Goal: Task Accomplishment & Management: Use online tool/utility

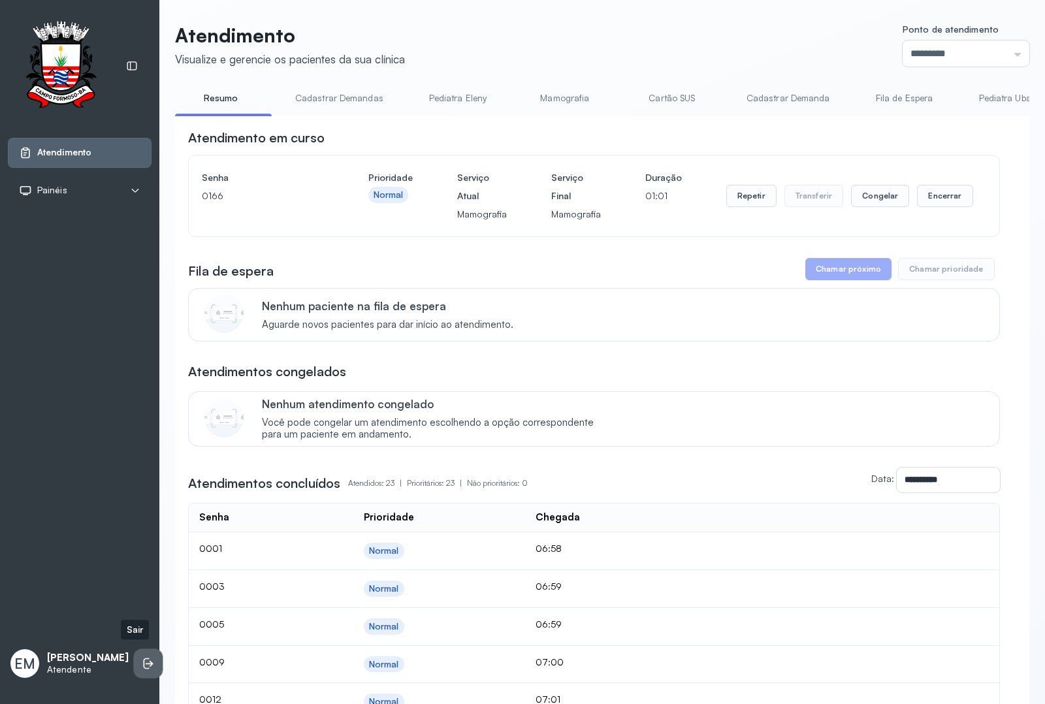
click at [142, 660] on icon at bounding box center [148, 663] width 13 height 13
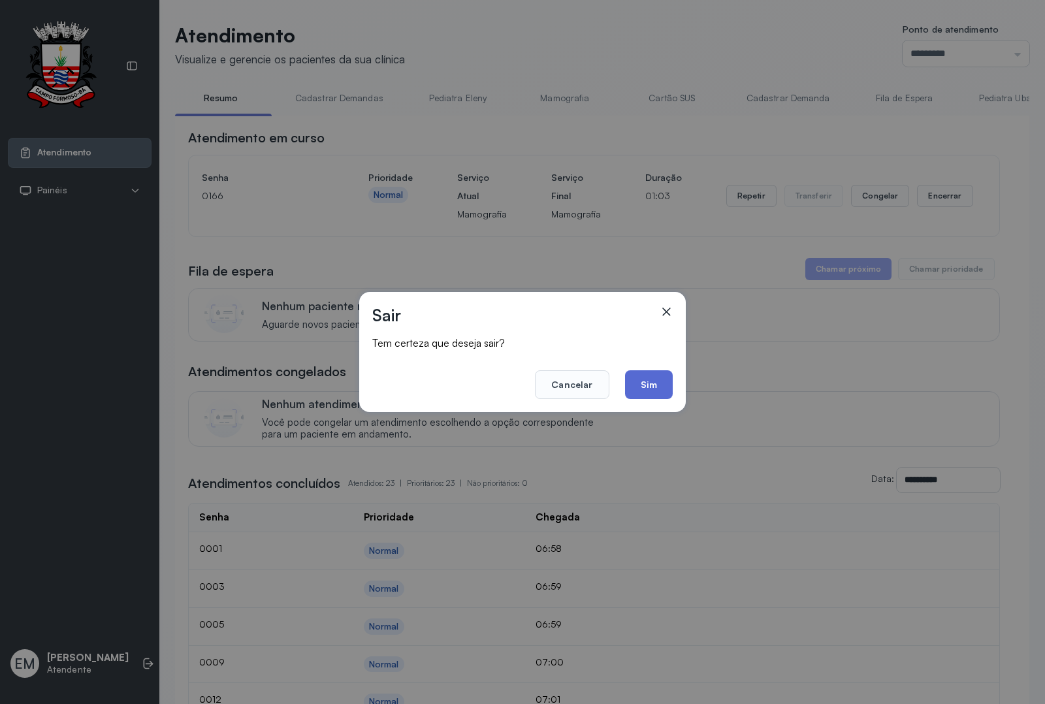
click at [649, 391] on button "Sim" at bounding box center [649, 384] width 48 height 29
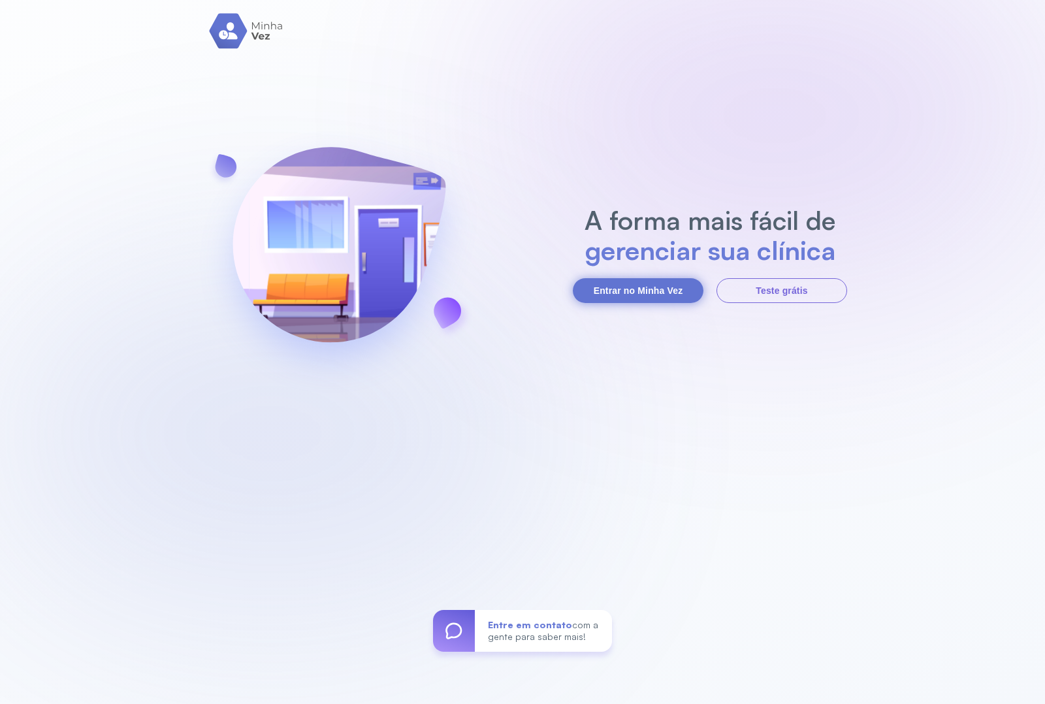
click at [623, 284] on button "Entrar no Minha Vez" at bounding box center [638, 290] width 131 height 25
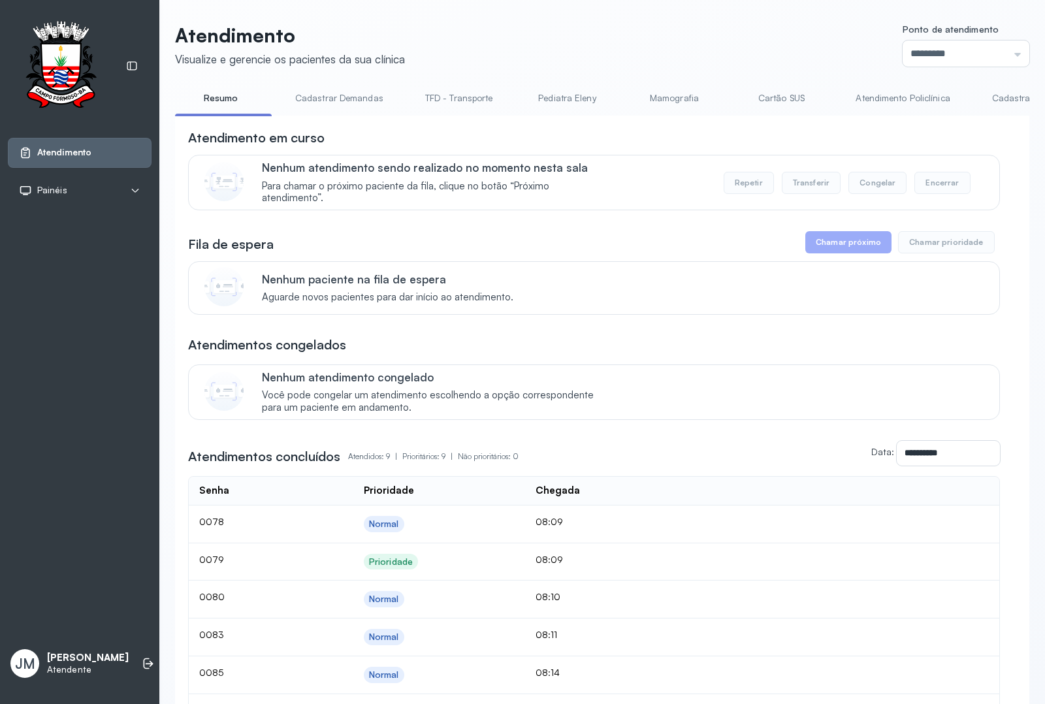
click at [209, 105] on link "Resumo" at bounding box center [220, 99] width 91 height 22
click at [565, 99] on link "Pediatra Eleny" at bounding box center [566, 99] width 91 height 22
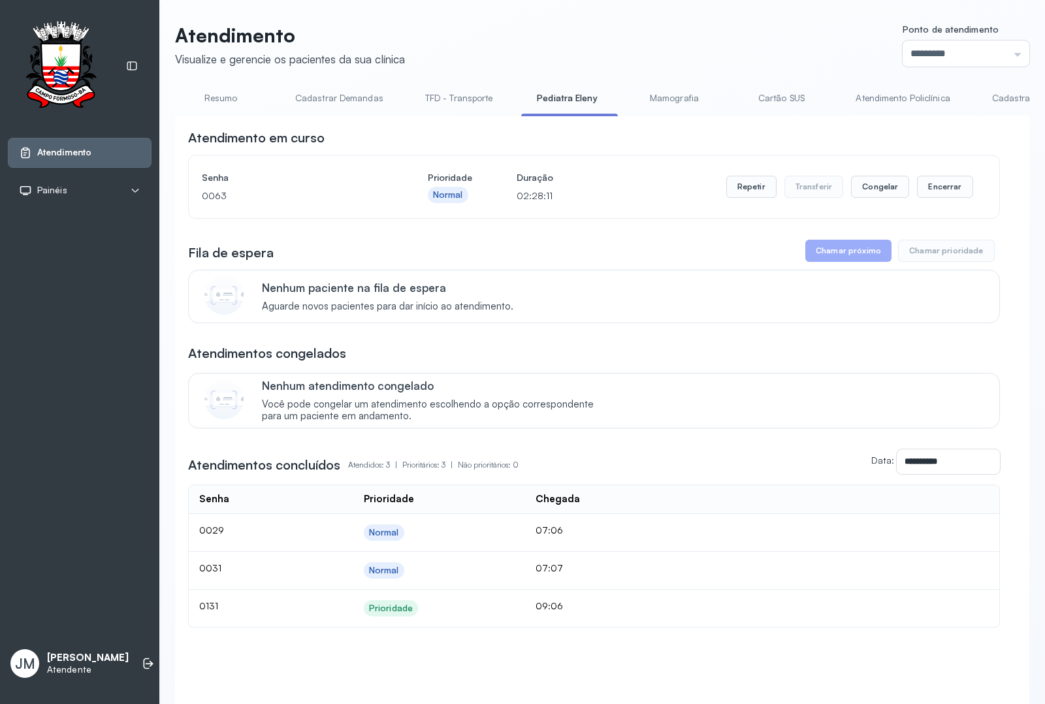
click at [219, 95] on link "Resumo" at bounding box center [220, 99] width 91 height 22
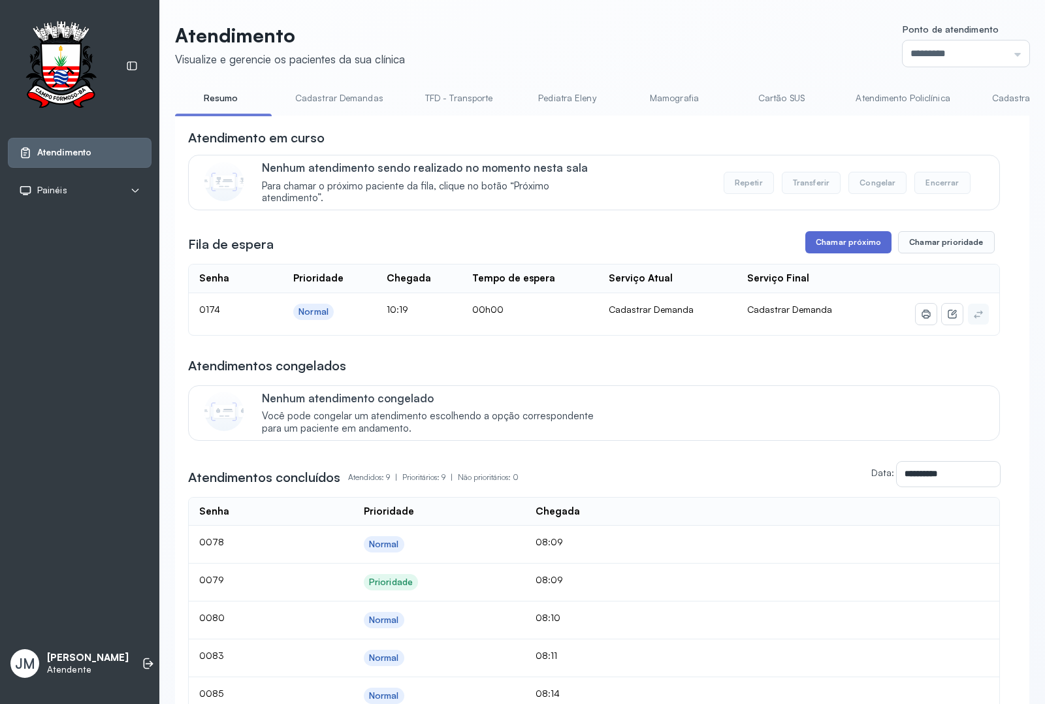
click at [840, 246] on button "Chamar próximo" at bounding box center [849, 242] width 86 height 22
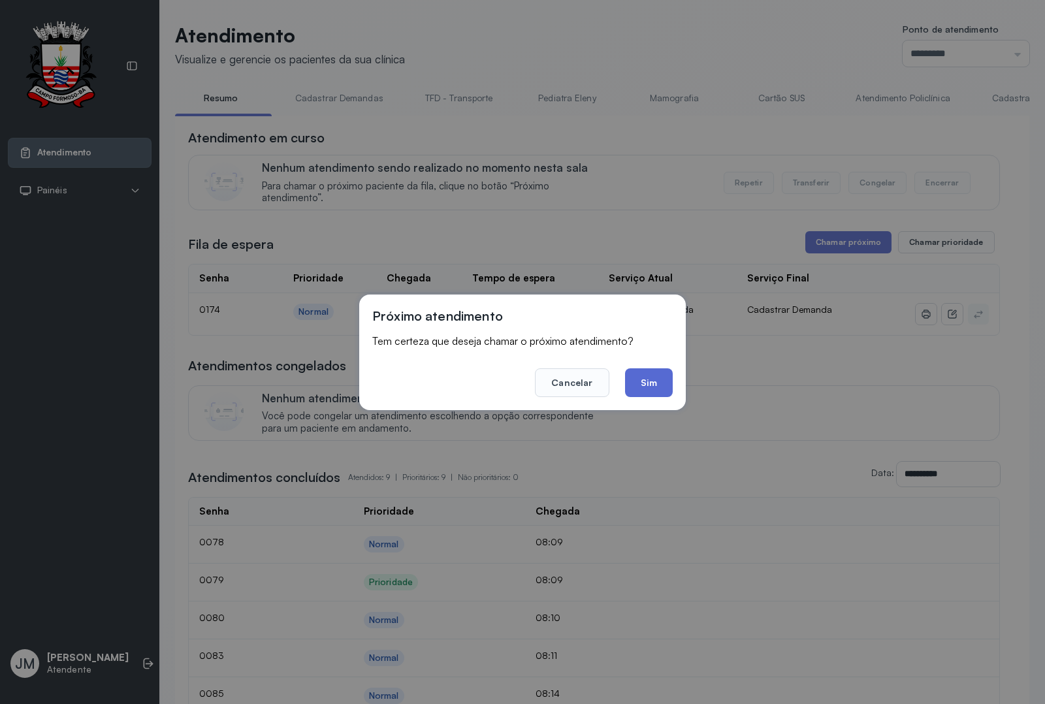
click at [645, 374] on button "Sim" at bounding box center [649, 383] width 48 height 29
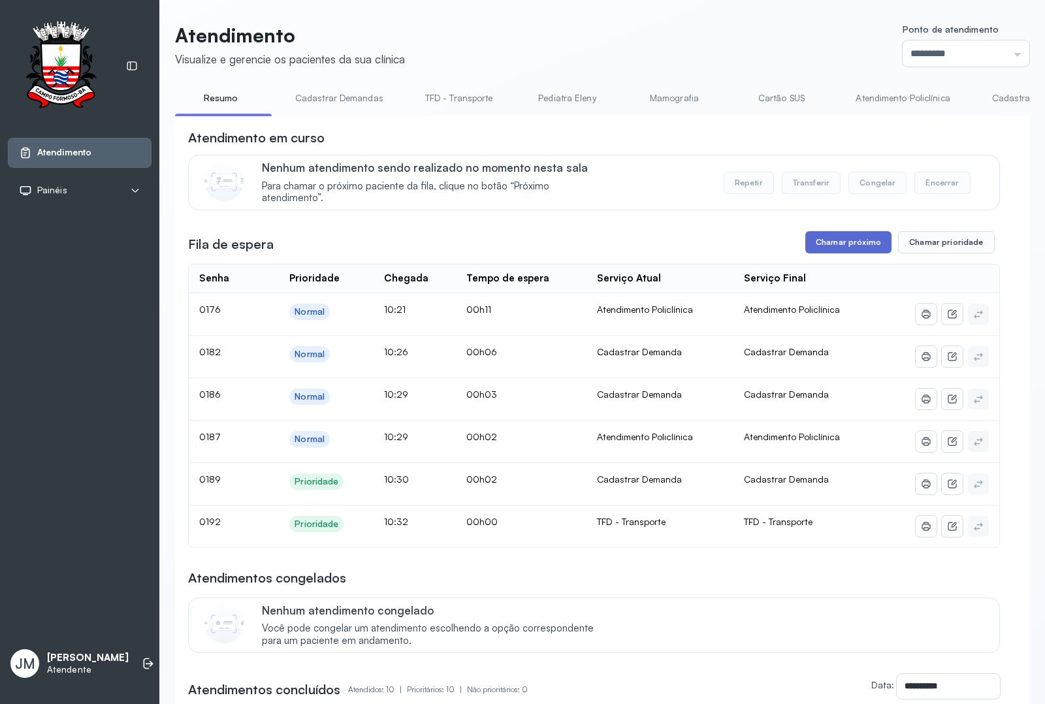
click at [849, 249] on button "Chamar próximo" at bounding box center [849, 242] width 86 height 22
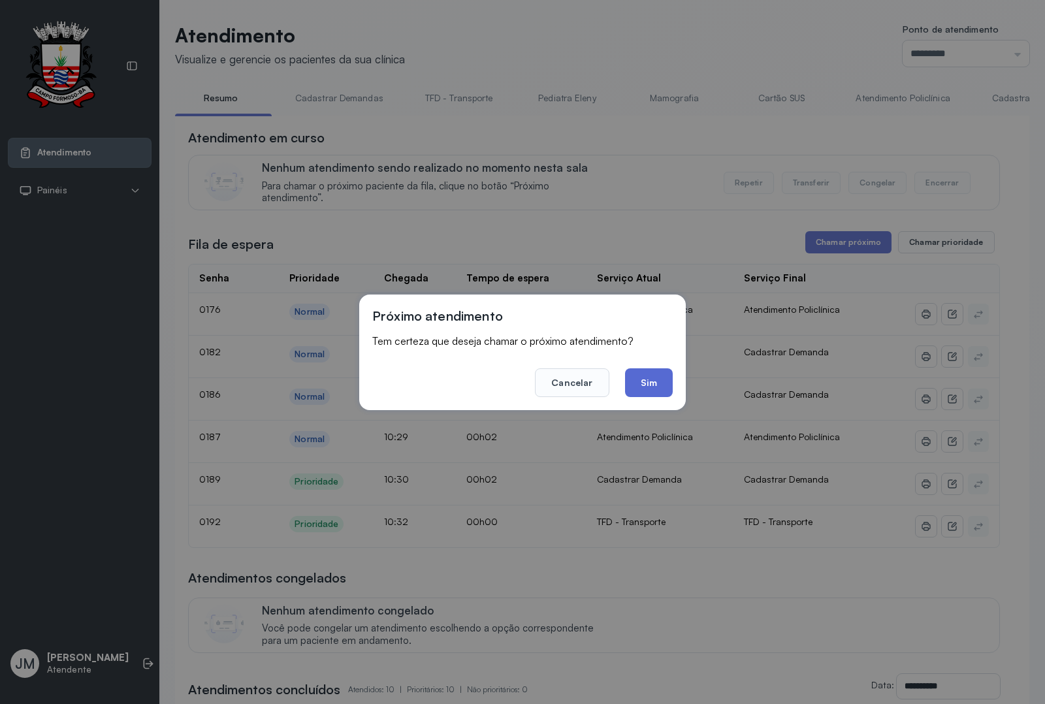
click at [650, 377] on button "Sim" at bounding box center [649, 383] width 48 height 29
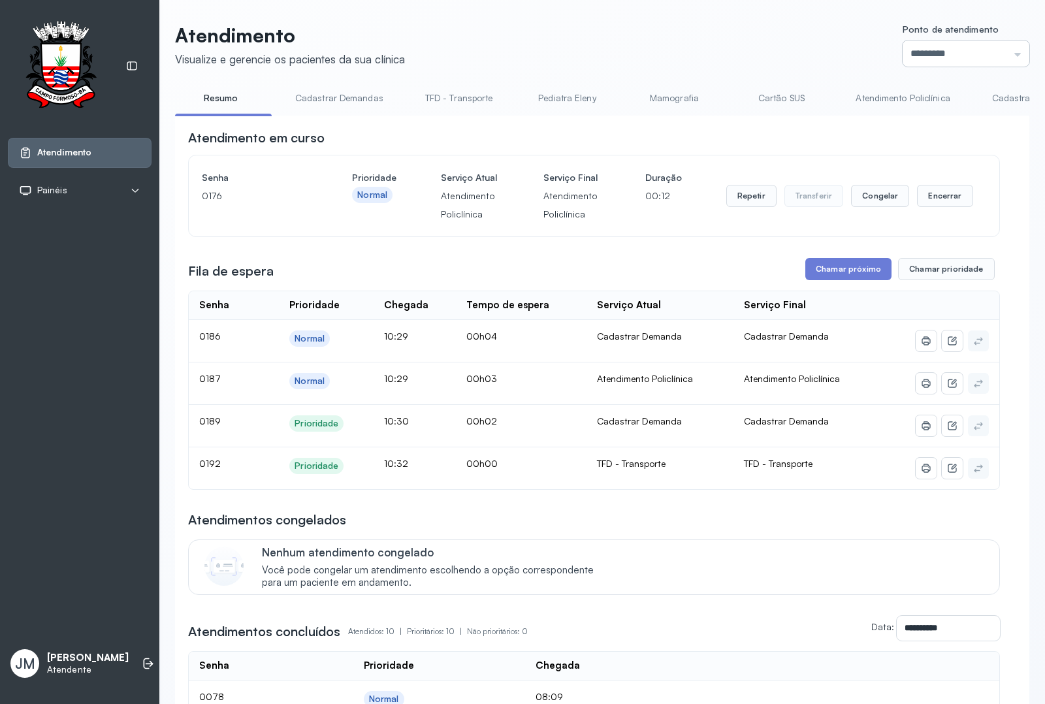
click at [991, 47] on input "*********" at bounding box center [966, 54] width 127 height 26
type input "*********"
click at [906, 248] on div "Atendimento Visualize e gerencie os pacientes da sua clínica Ponto de atendimen…" at bounding box center [602, 583] width 855 height 1119
click at [936, 207] on button "Encerrar" at bounding box center [945, 196] width 56 height 22
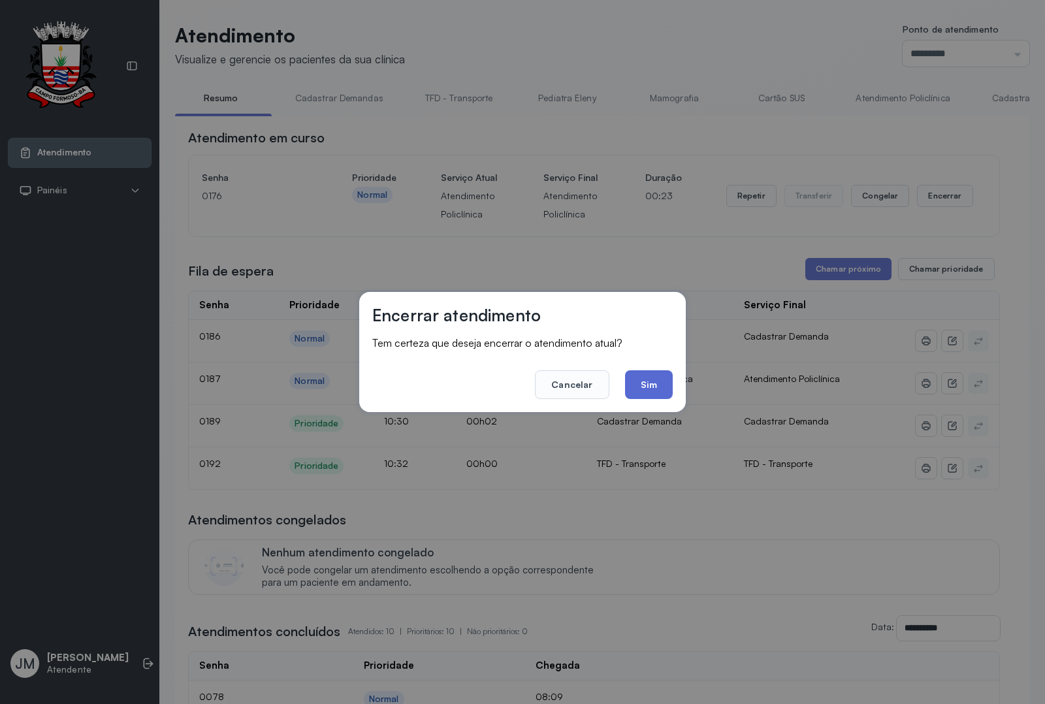
click at [644, 381] on button "Sim" at bounding box center [649, 384] width 48 height 29
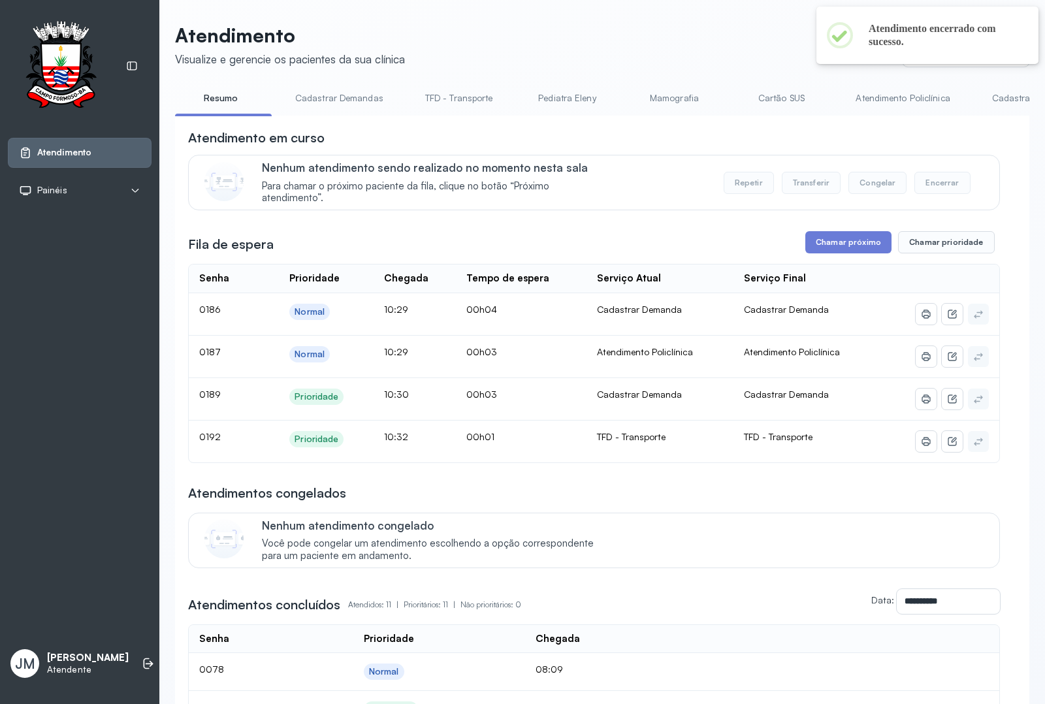
click at [913, 93] on link "Atendimento Policlínica" at bounding box center [903, 99] width 120 height 22
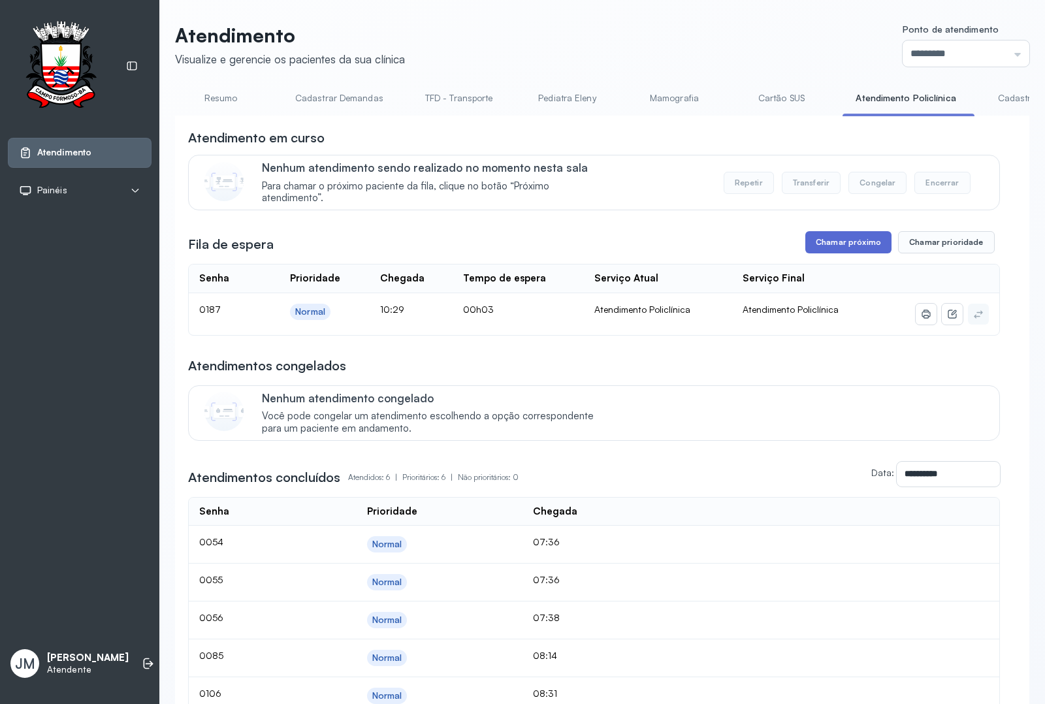
click at [847, 246] on button "Chamar próximo" at bounding box center [849, 242] width 86 height 22
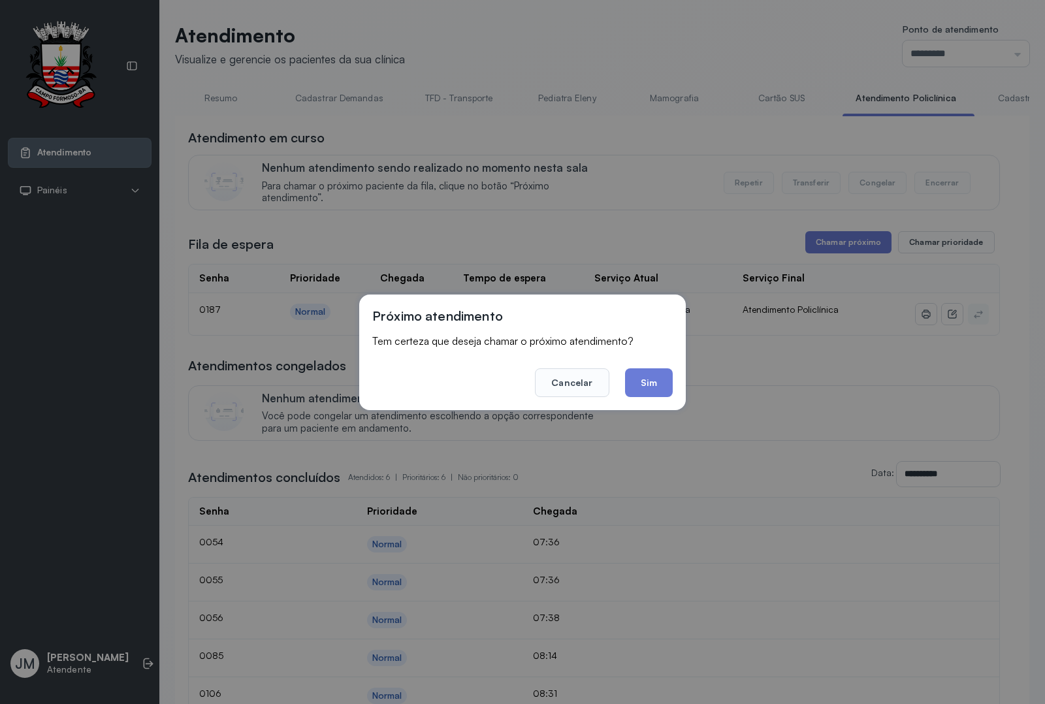
drag, startPoint x: 646, startPoint y: 373, endPoint x: 648, endPoint y: 358, distance: 15.3
click at [650, 370] on button "Sim" at bounding box center [649, 383] width 48 height 29
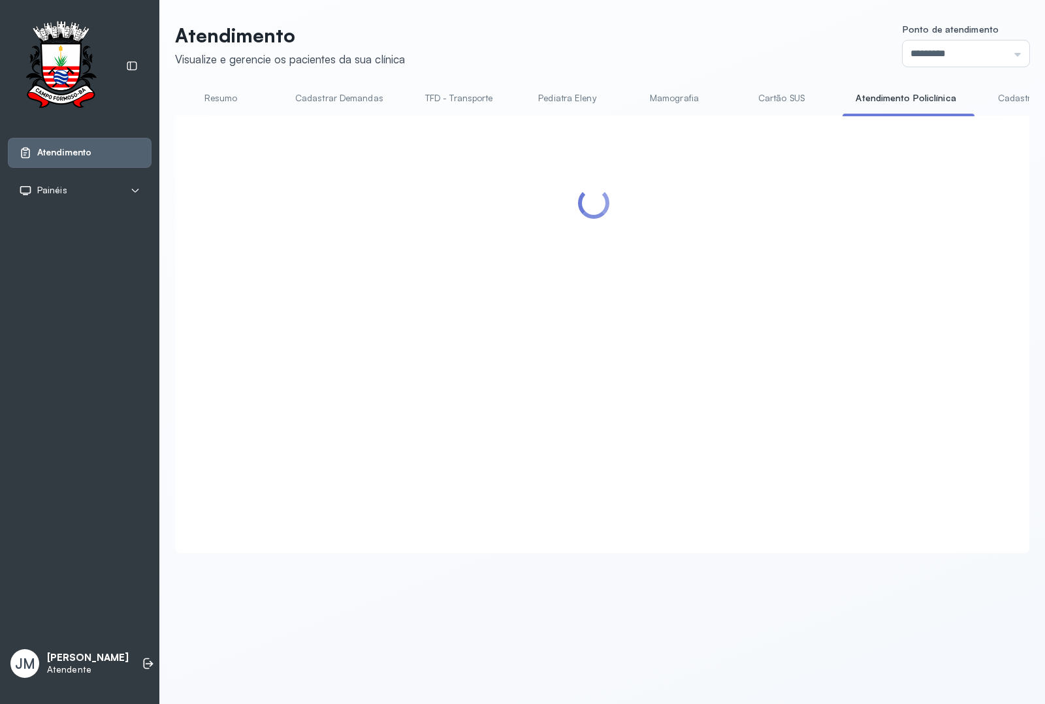
click at [223, 97] on link "Resumo" at bounding box center [220, 99] width 91 height 22
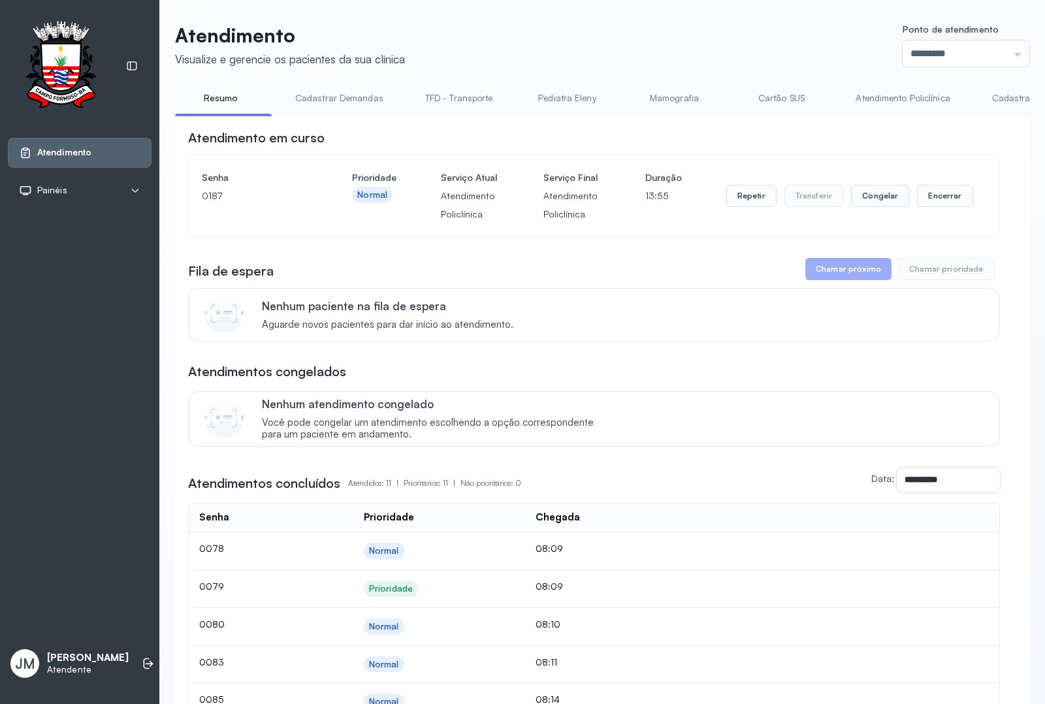
click at [220, 103] on link "Resumo" at bounding box center [220, 99] width 91 height 22
click at [361, 105] on link "Cadastrar Demandas" at bounding box center [339, 99] width 114 height 22
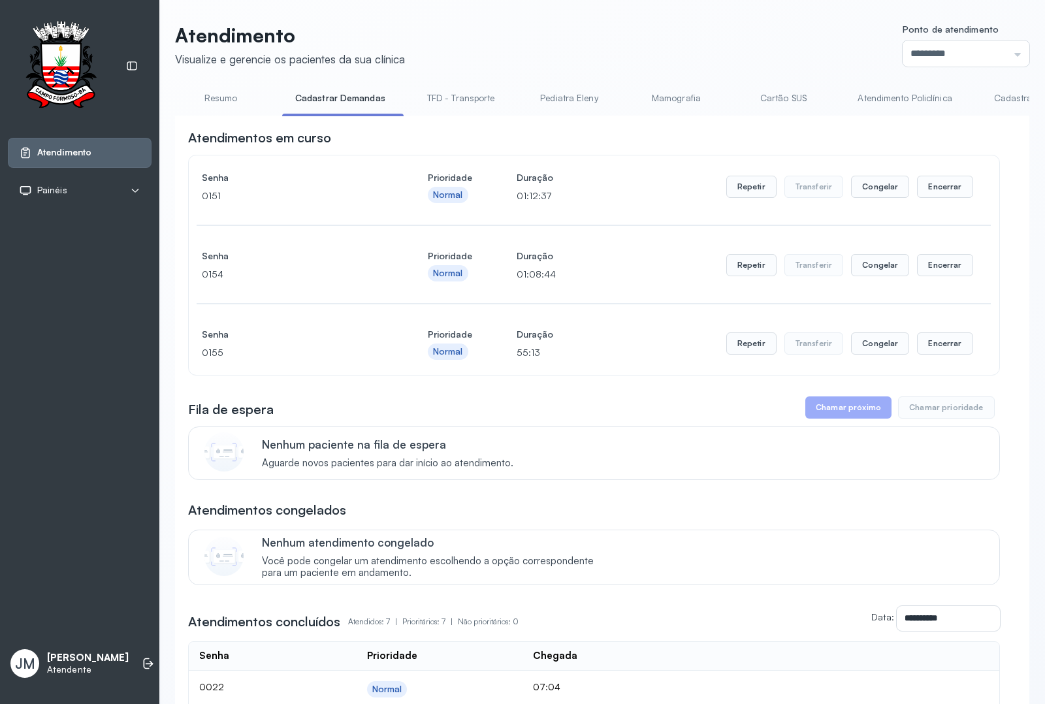
click at [474, 100] on link "TFD - Transporte" at bounding box center [461, 99] width 94 height 22
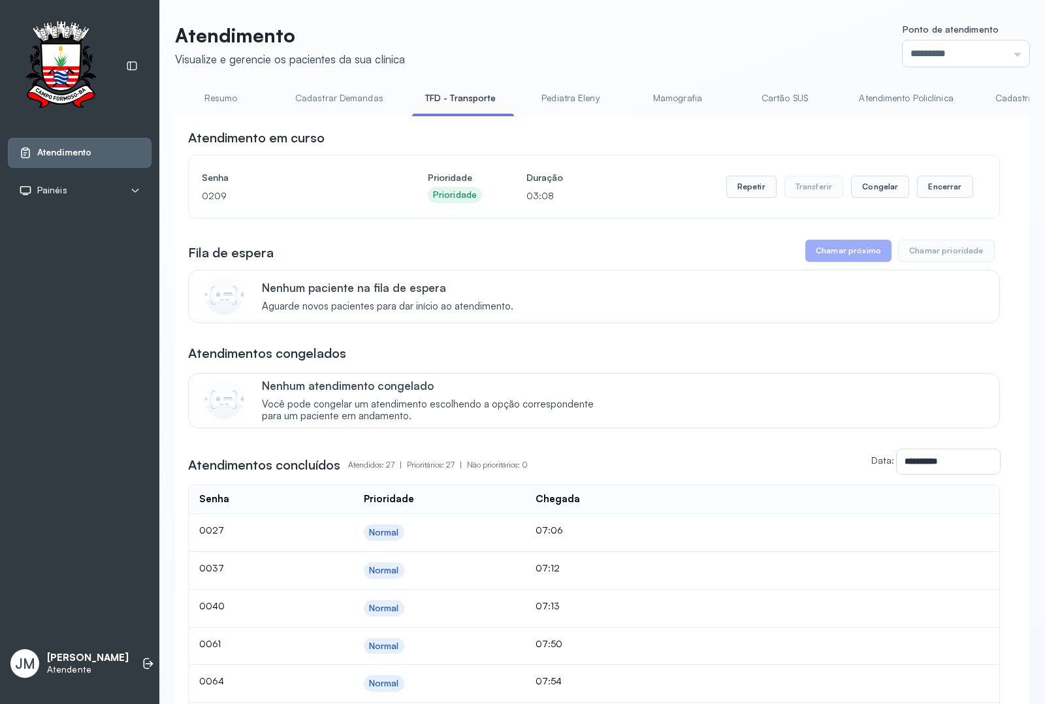
click at [474, 103] on link "TFD - Transporte" at bounding box center [460, 99] width 97 height 22
click at [222, 95] on link "Resumo" at bounding box center [220, 99] width 91 height 22
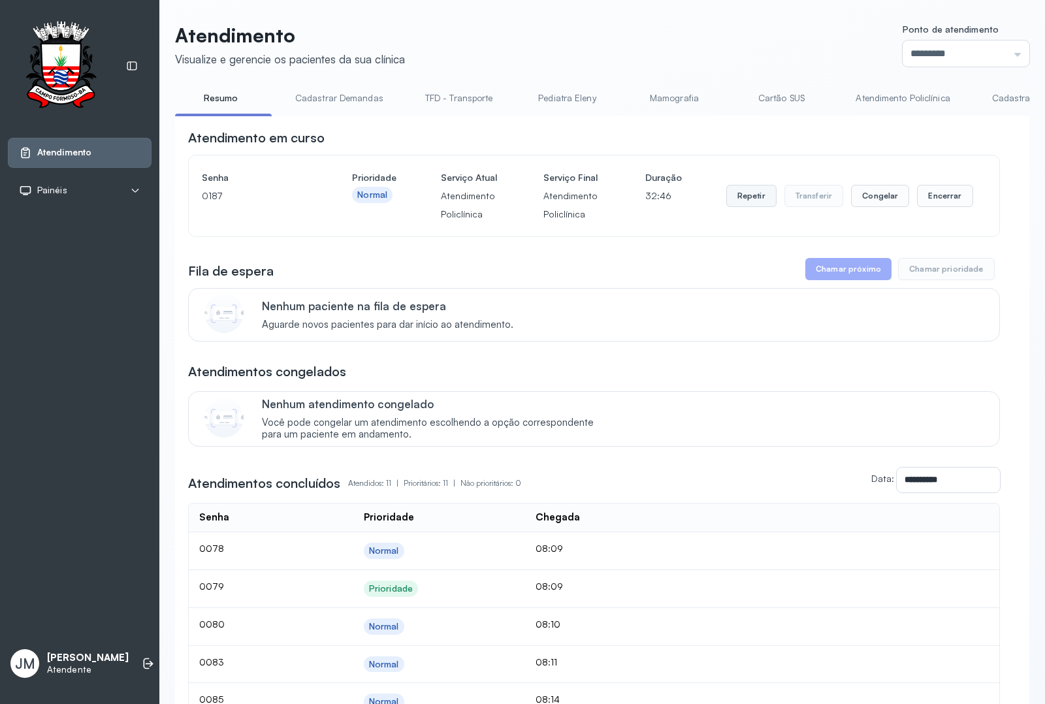
click at [752, 203] on button "Repetir" at bounding box center [752, 196] width 50 height 22
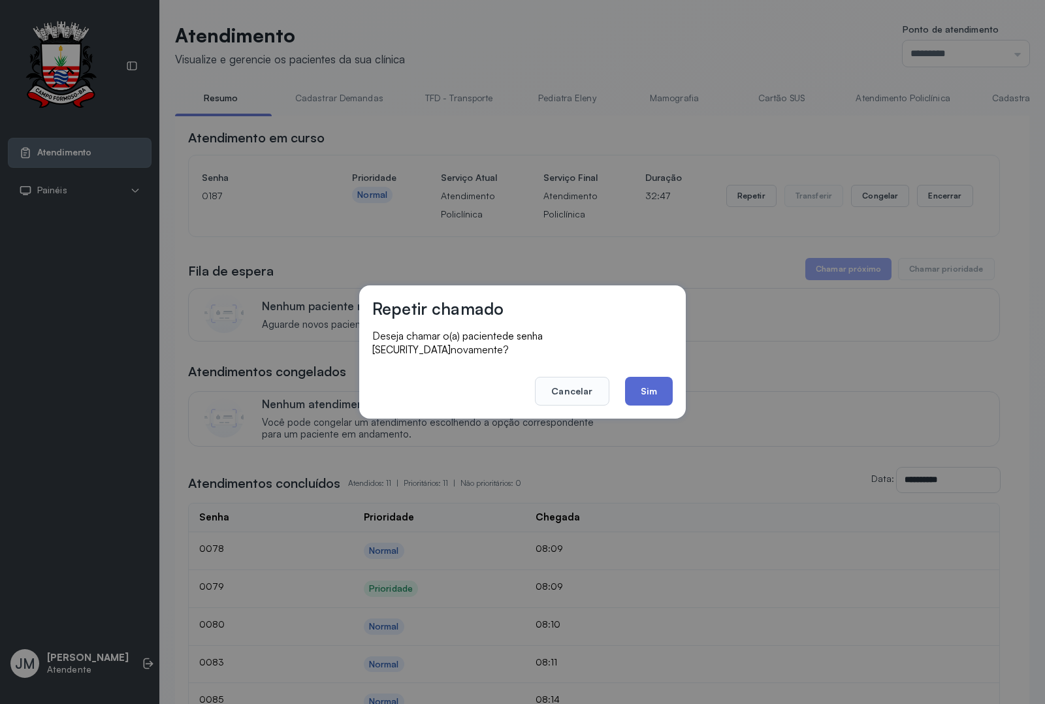
click at [661, 382] on button "Sim" at bounding box center [649, 391] width 48 height 29
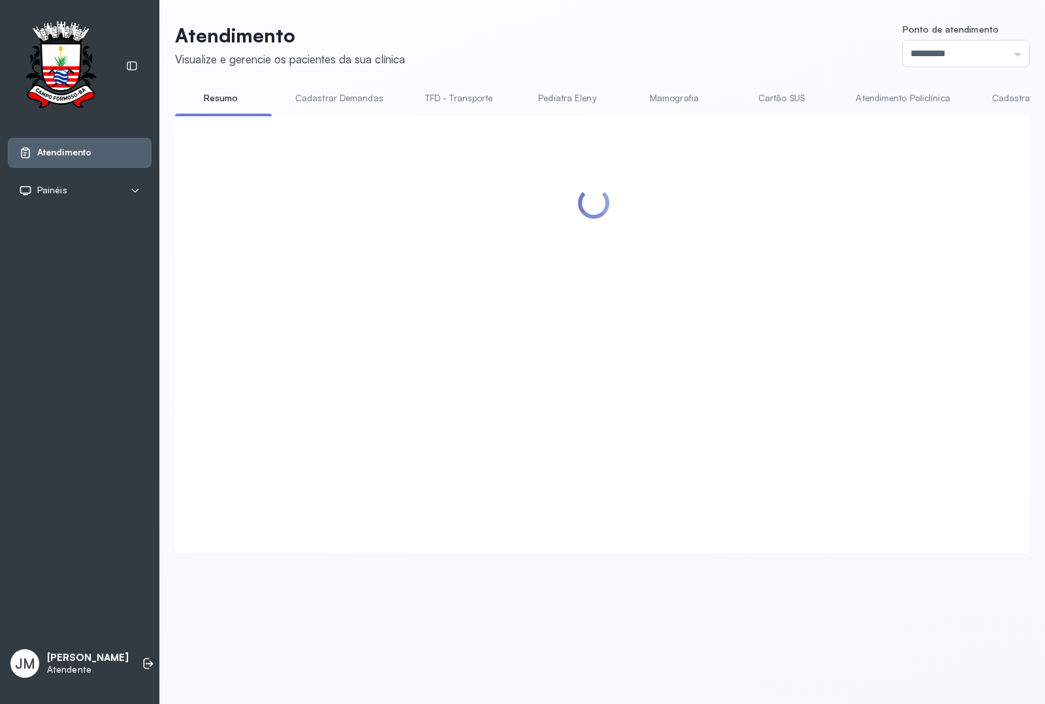
click at [885, 96] on link "Atendimento Policlínica" at bounding box center [903, 99] width 120 height 22
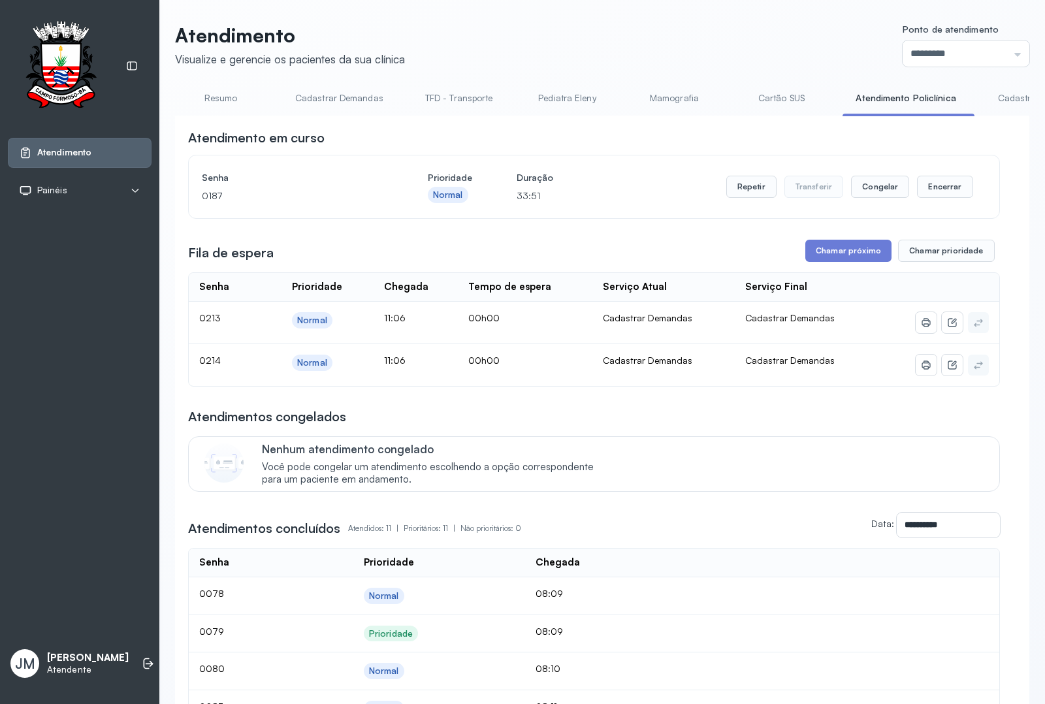
click at [446, 96] on link "TFD - Transporte" at bounding box center [459, 99] width 94 height 22
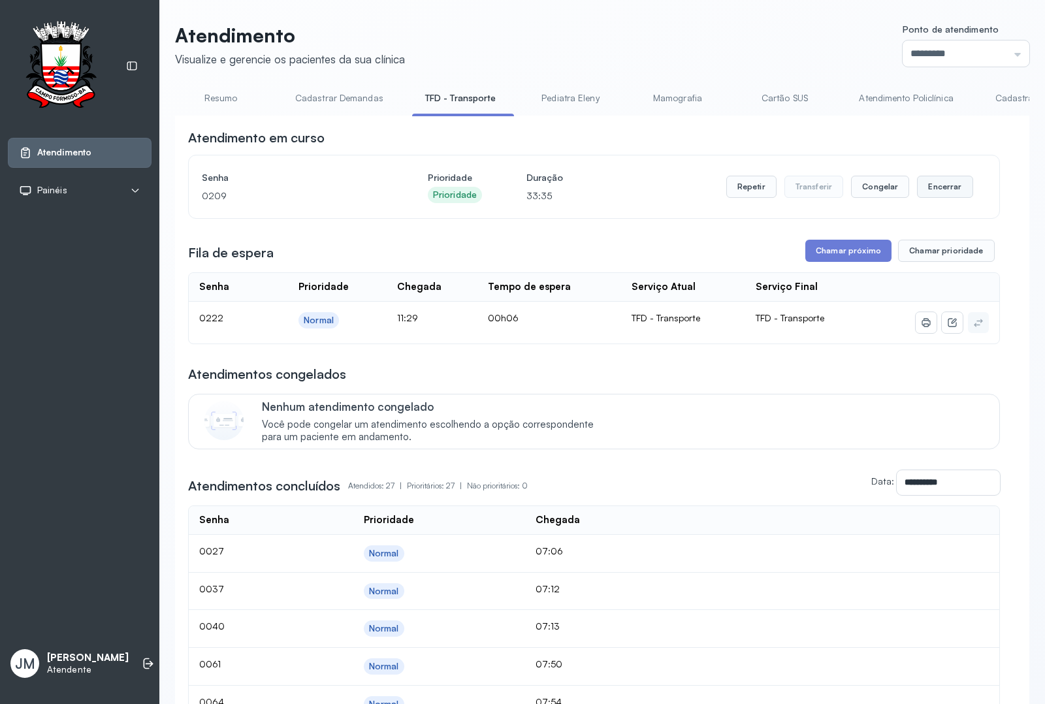
click at [925, 189] on button "Encerrar" at bounding box center [945, 187] width 56 height 22
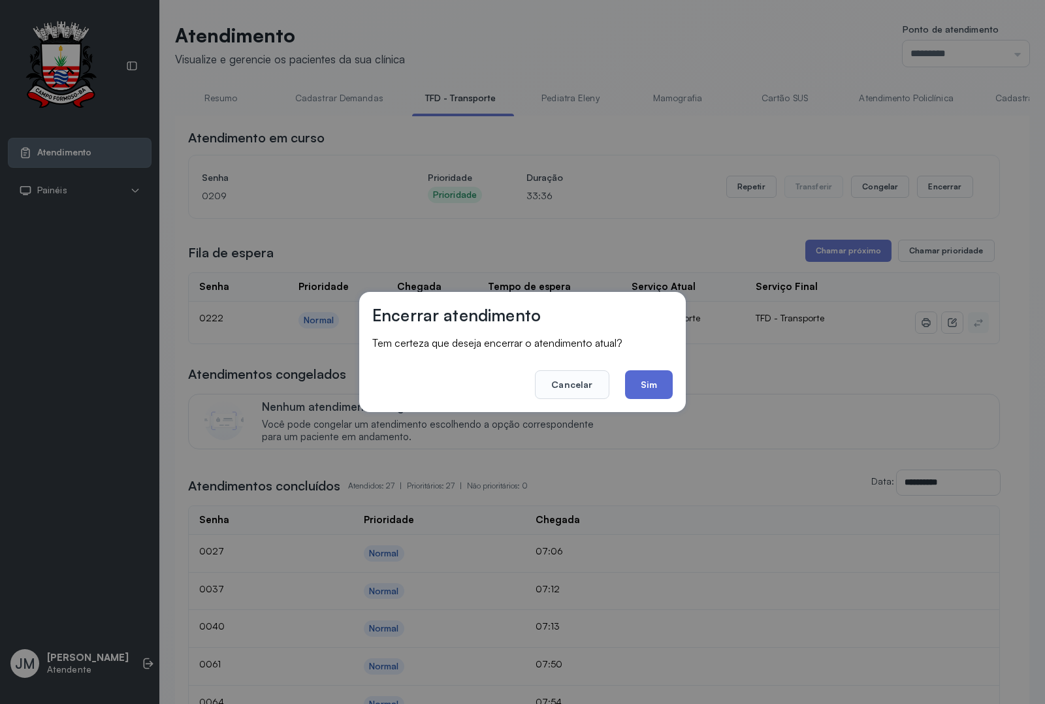
click at [650, 380] on button "Sim" at bounding box center [649, 384] width 48 height 29
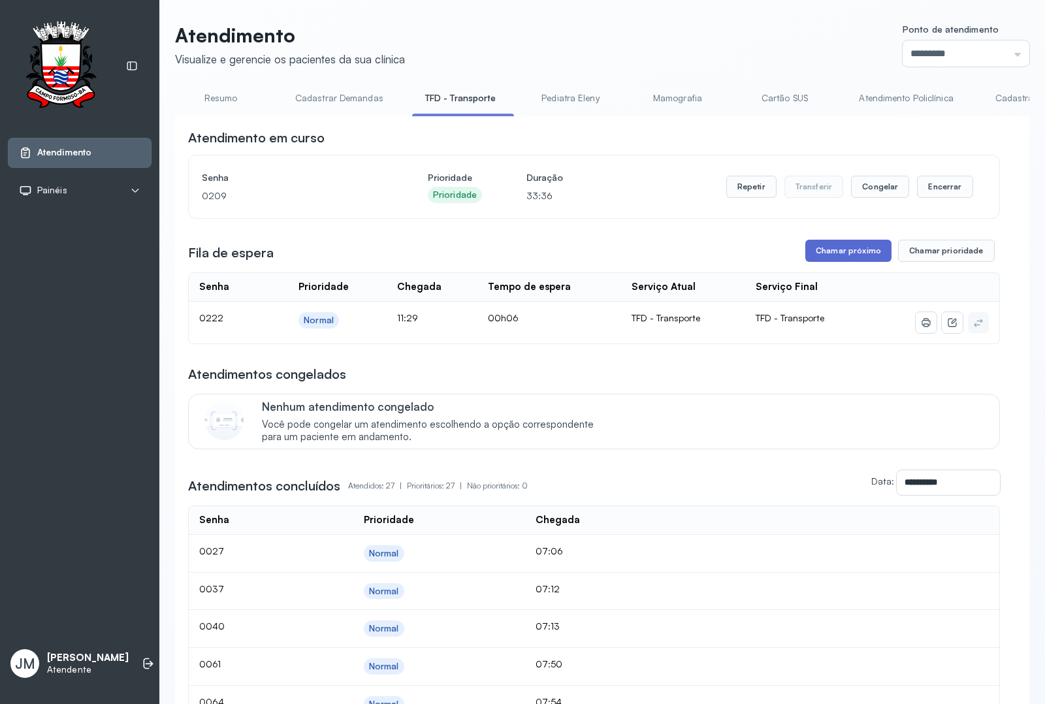
click at [832, 252] on button "Chamar próximo" at bounding box center [849, 251] width 86 height 22
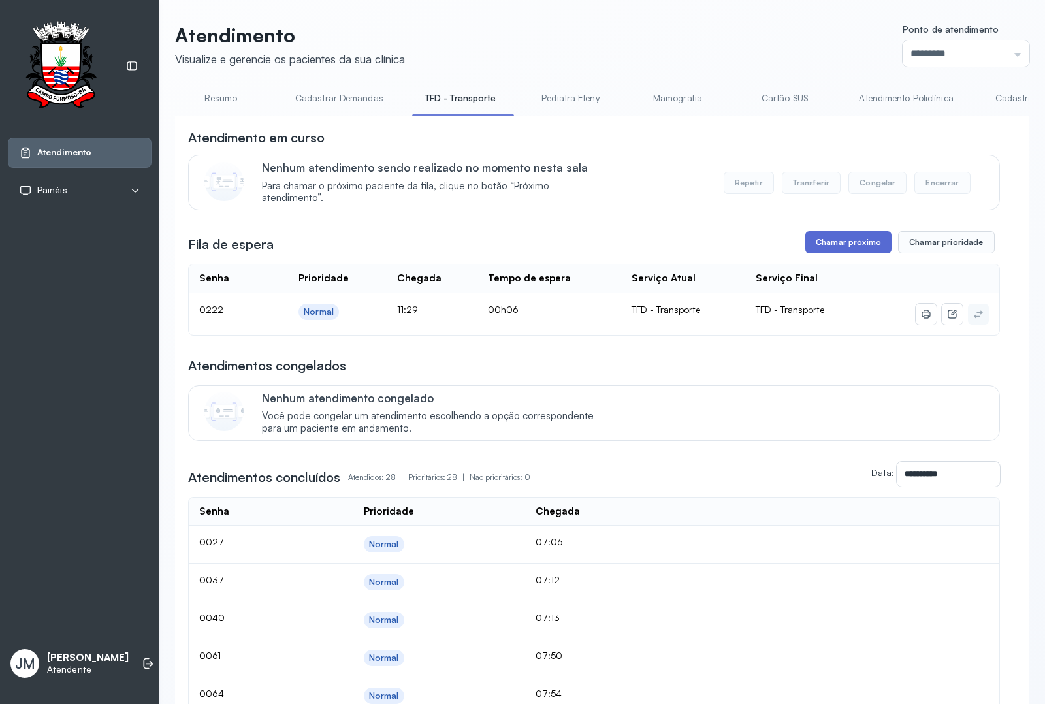
click at [828, 240] on button "Chamar próximo" at bounding box center [849, 242] width 86 height 22
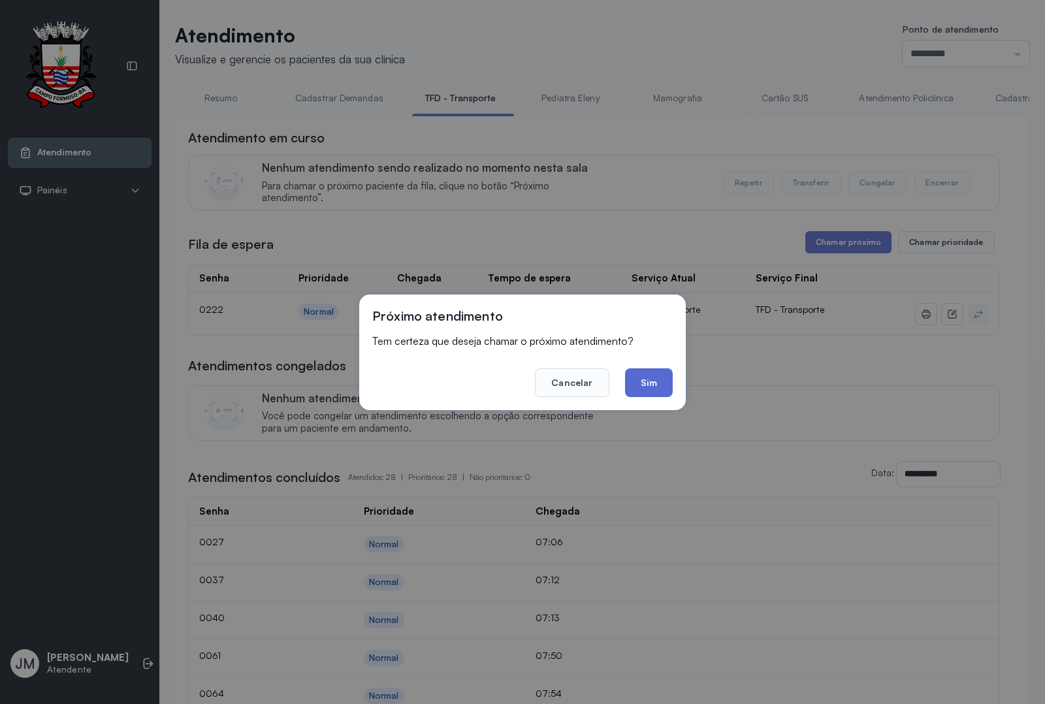
click at [648, 382] on button "Sim" at bounding box center [649, 383] width 48 height 29
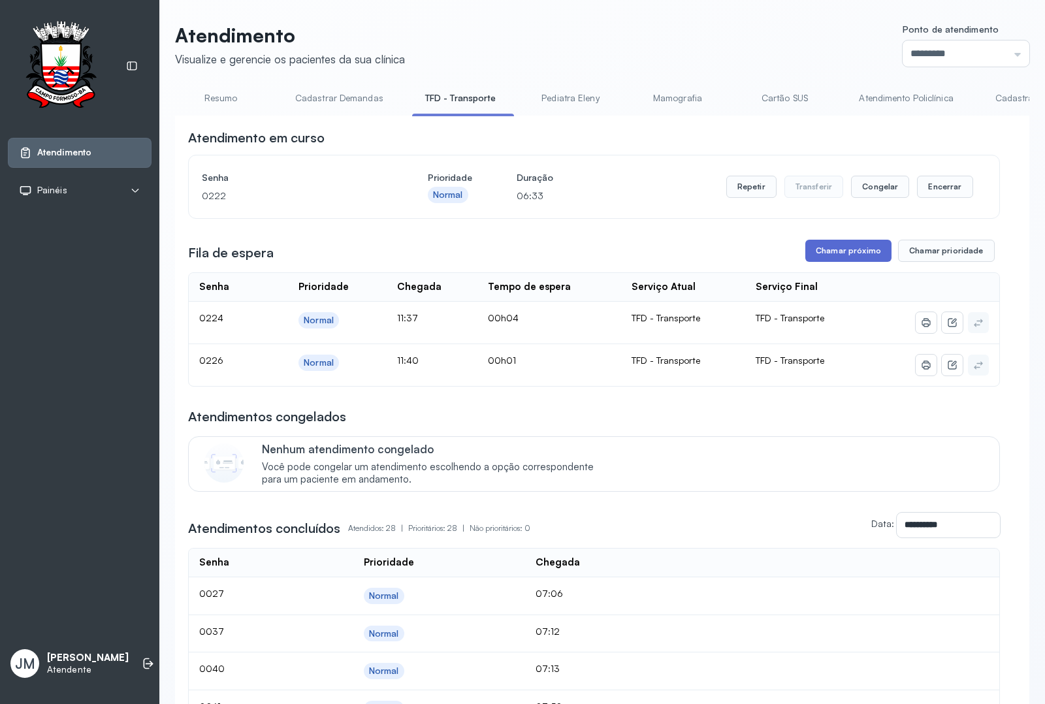
click at [832, 249] on button "Chamar próximo" at bounding box center [849, 251] width 86 height 22
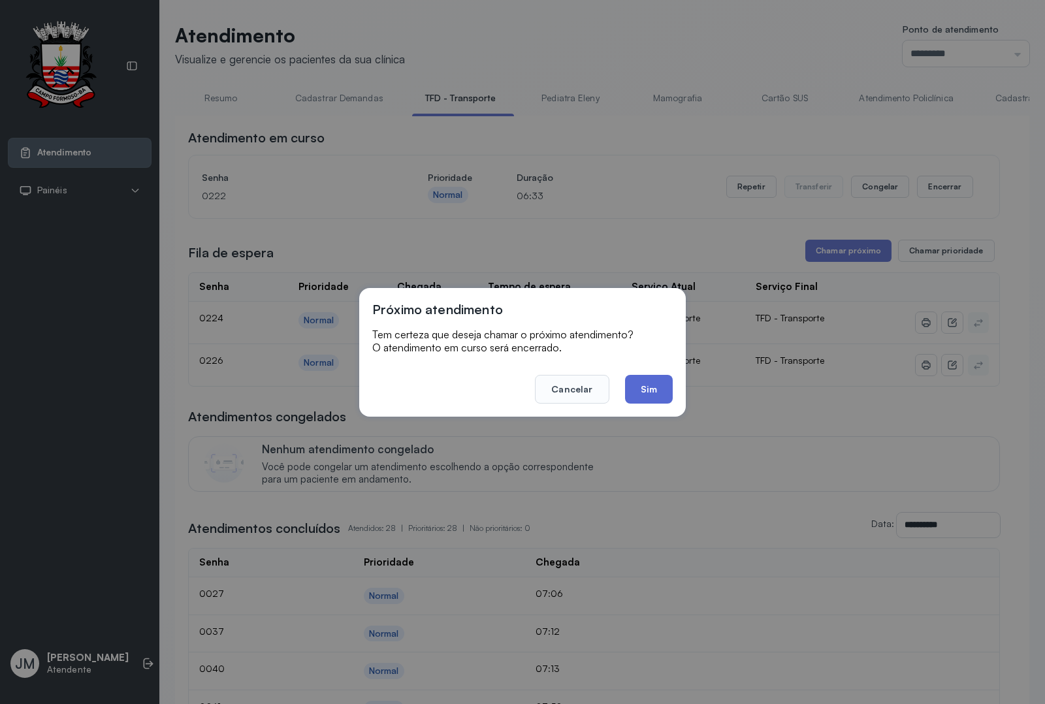
click at [641, 390] on button "Sim" at bounding box center [649, 389] width 48 height 29
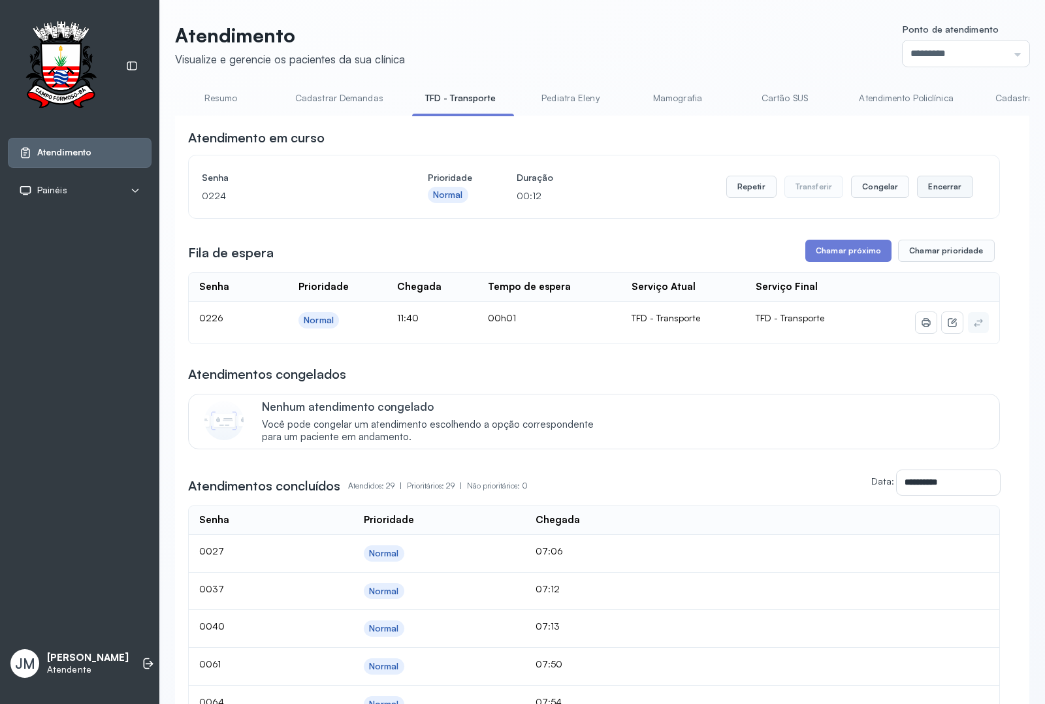
click at [923, 193] on button "Encerrar" at bounding box center [945, 187] width 56 height 22
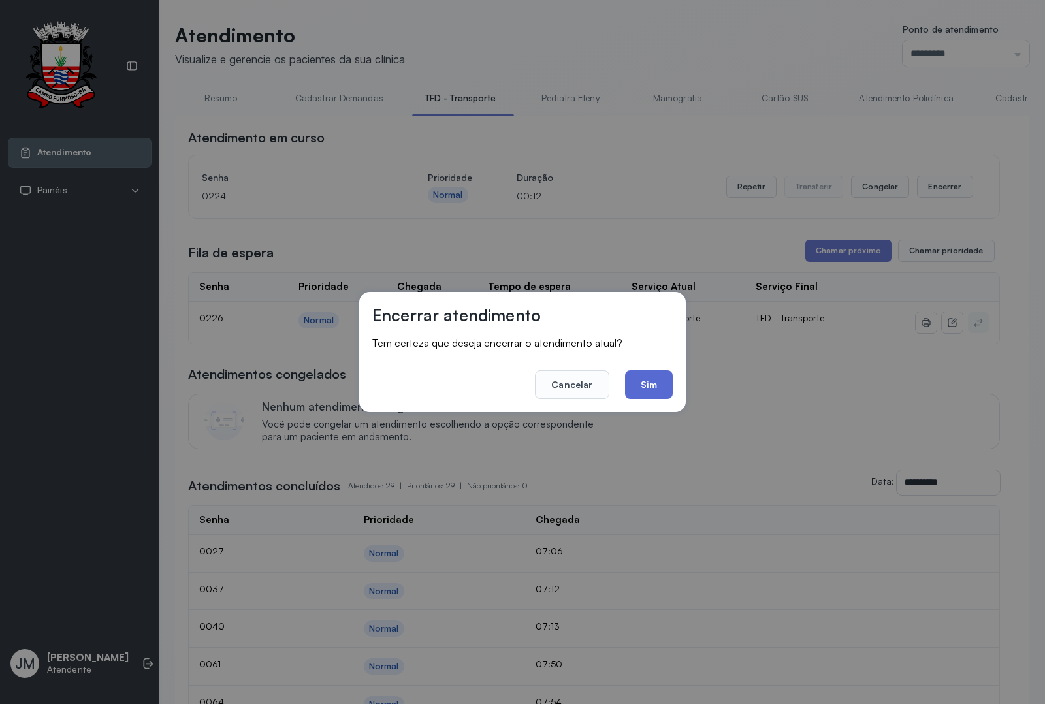
click at [648, 382] on button "Sim" at bounding box center [649, 384] width 48 height 29
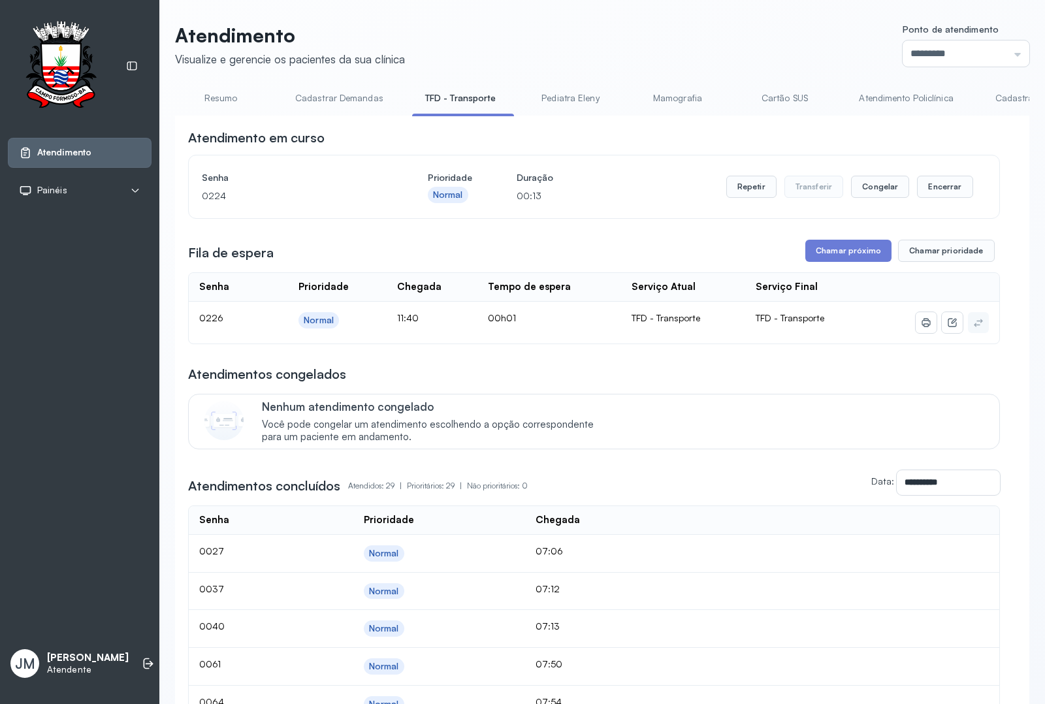
drag, startPoint x: 845, startPoint y: 255, endPoint x: 838, endPoint y: 255, distance: 7.2
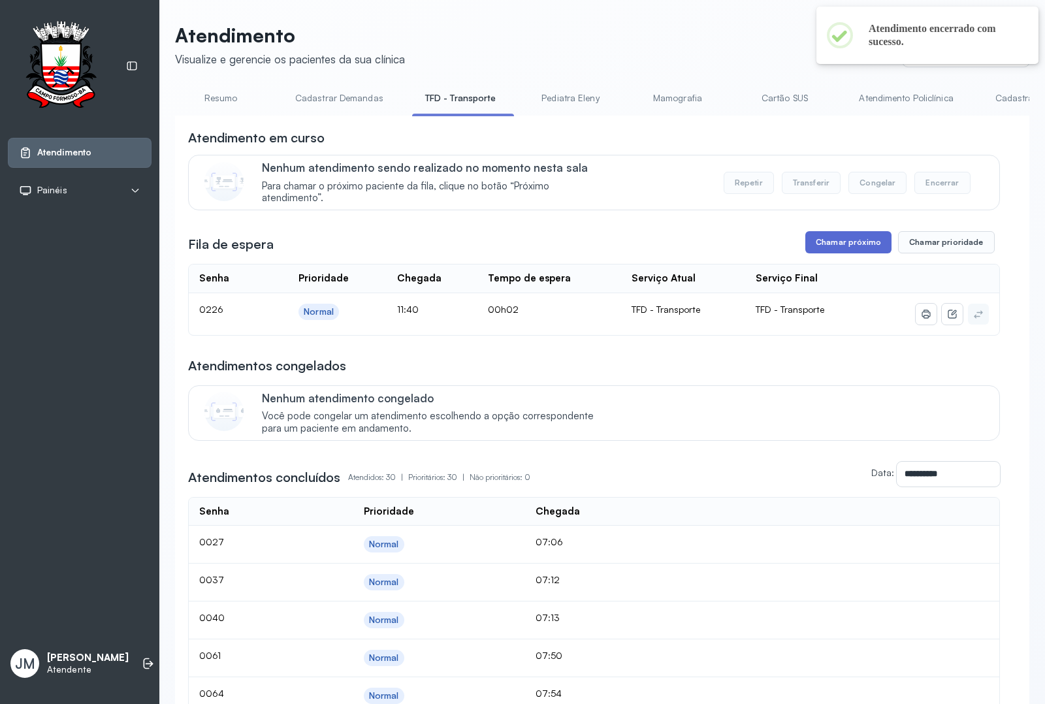
click at [825, 242] on button "Chamar próximo" at bounding box center [849, 242] width 86 height 22
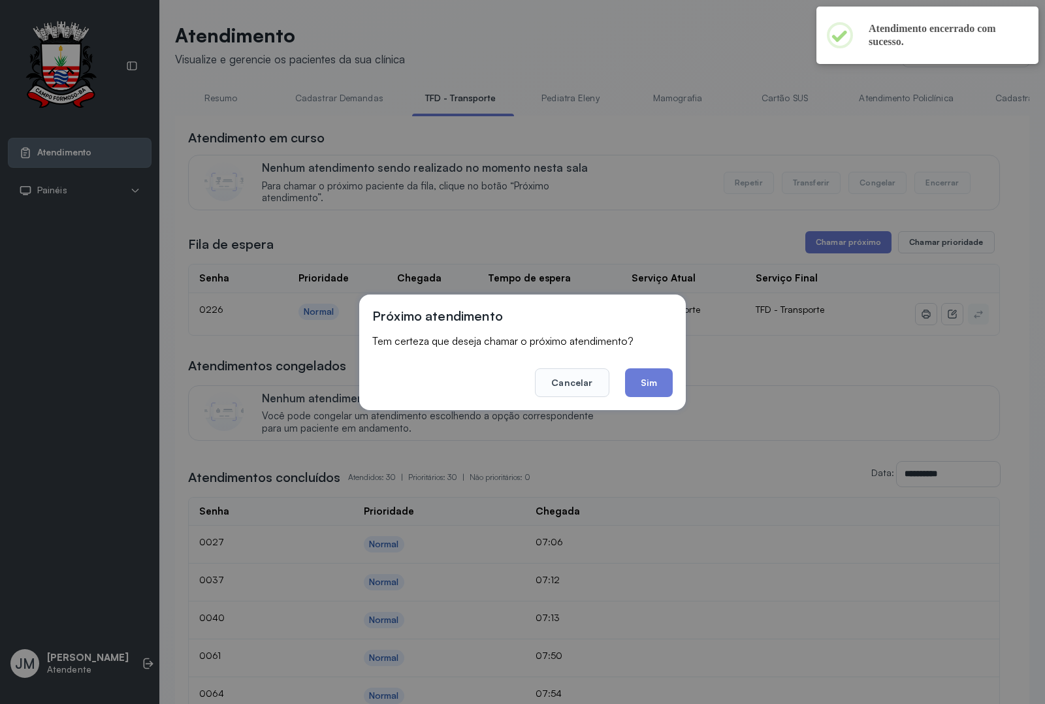
click at [658, 374] on button "Sim" at bounding box center [649, 383] width 48 height 29
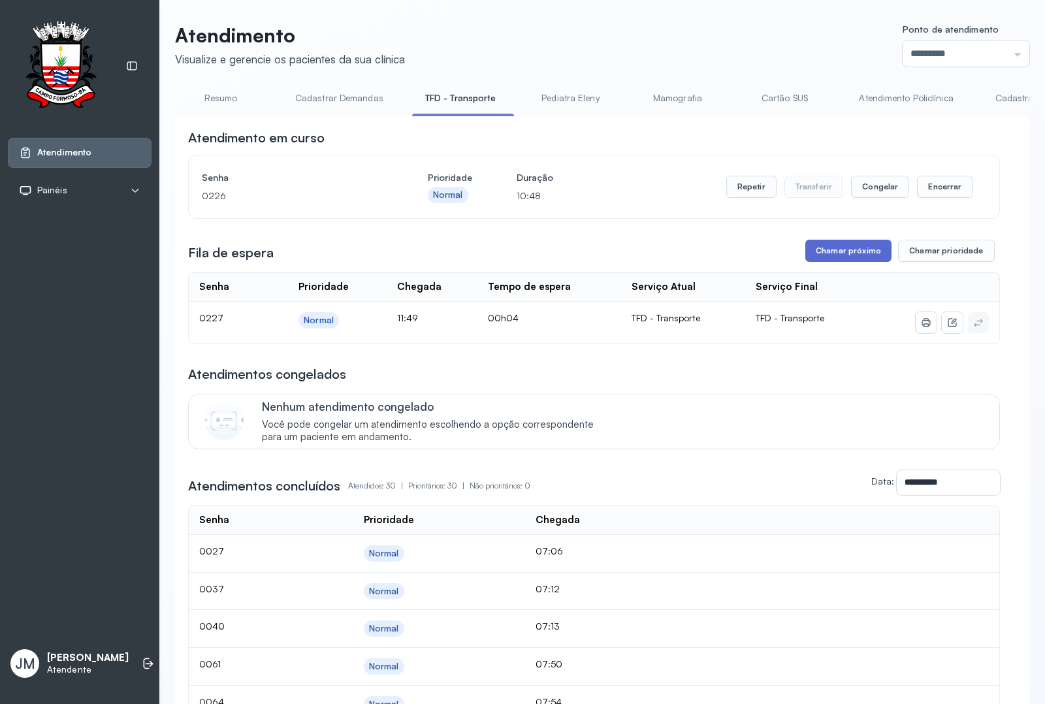
click at [848, 252] on button "Chamar próximo" at bounding box center [849, 251] width 86 height 22
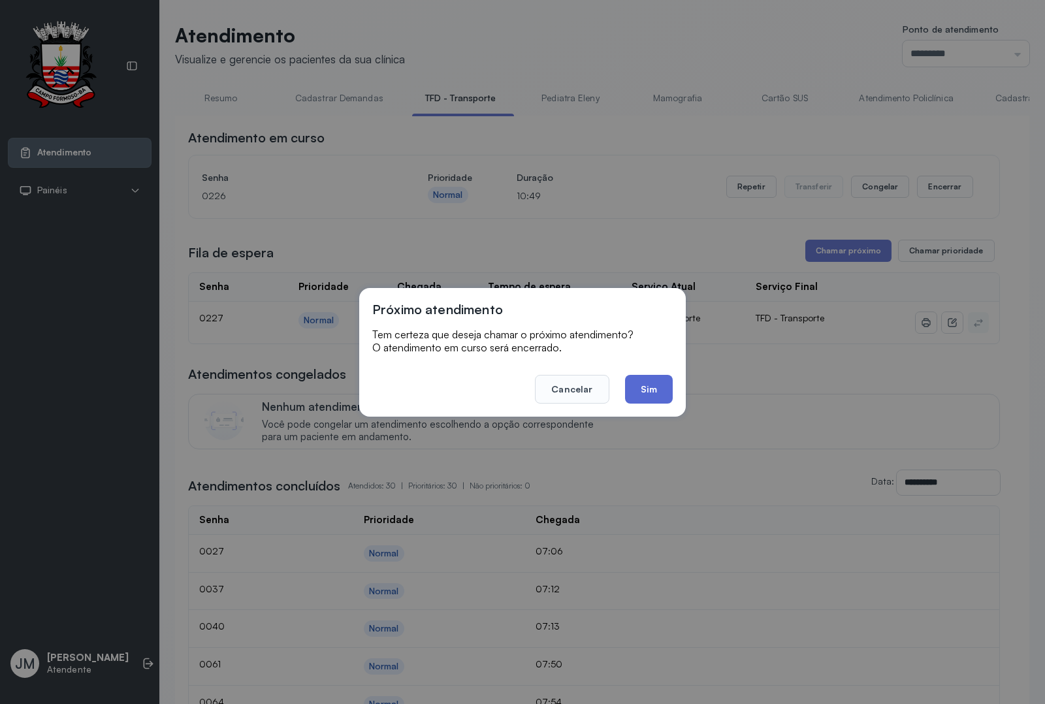
click at [637, 383] on button "Sim" at bounding box center [649, 389] width 48 height 29
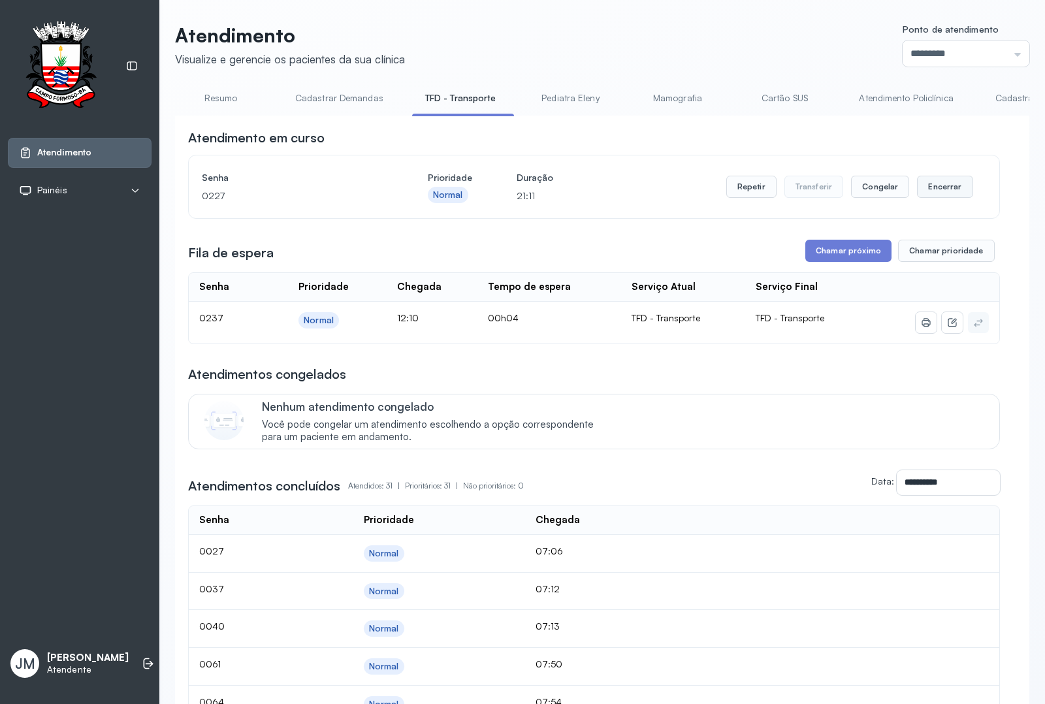
click at [933, 185] on button "Encerrar" at bounding box center [945, 187] width 56 height 22
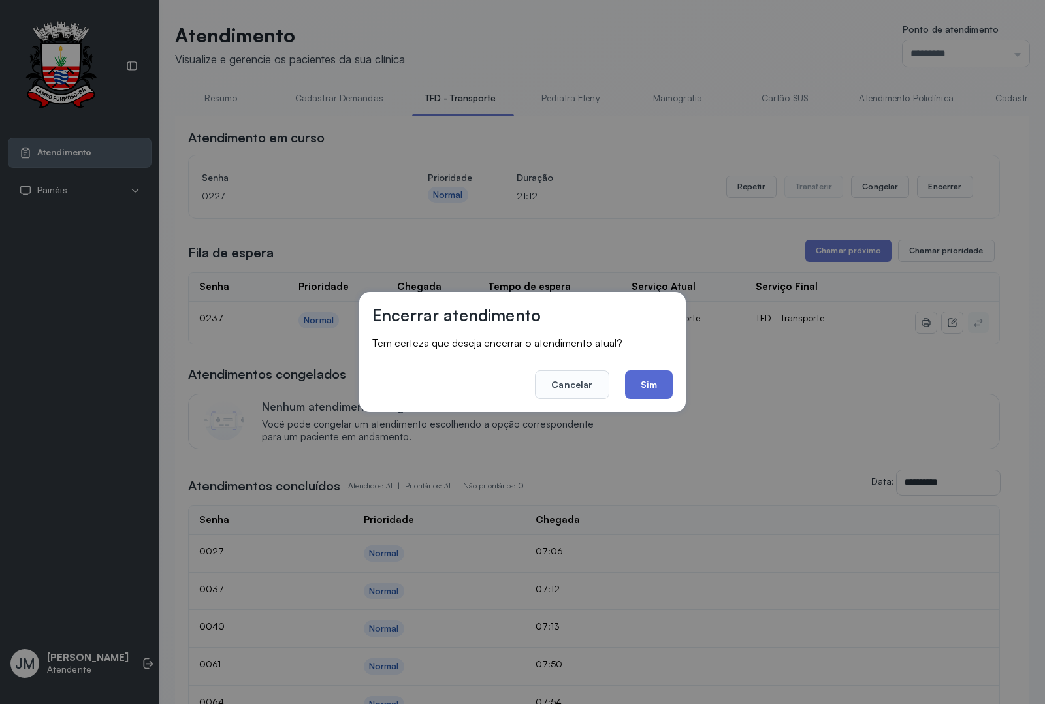
click at [647, 370] on button "Sim" at bounding box center [649, 384] width 48 height 29
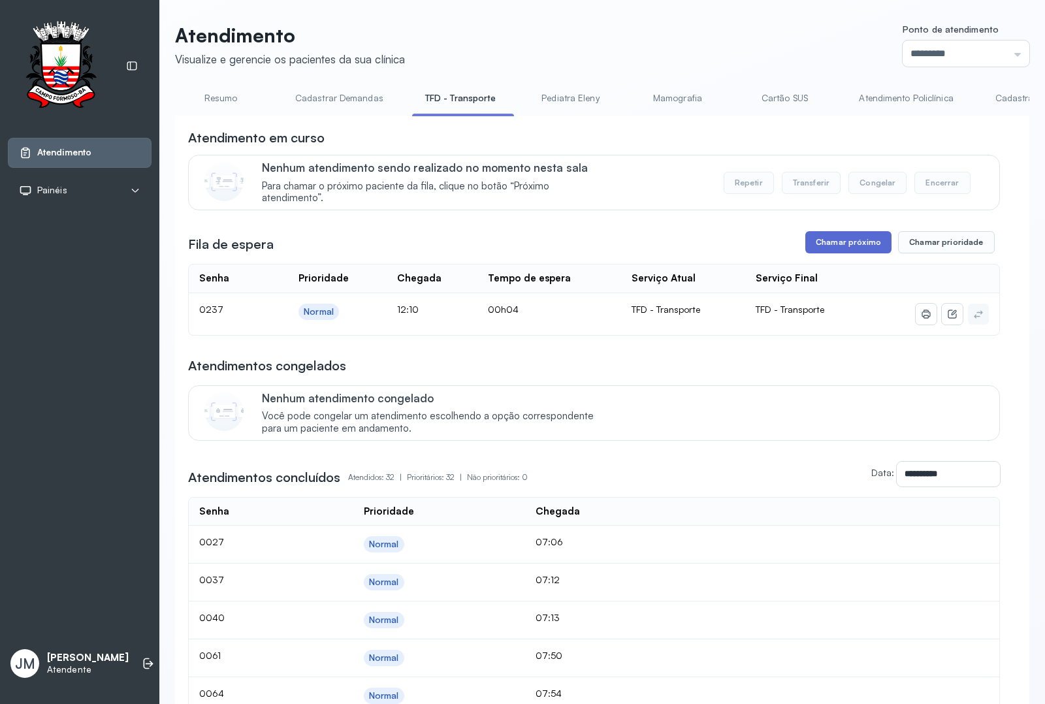
click at [838, 245] on button "Chamar próximo" at bounding box center [849, 242] width 86 height 22
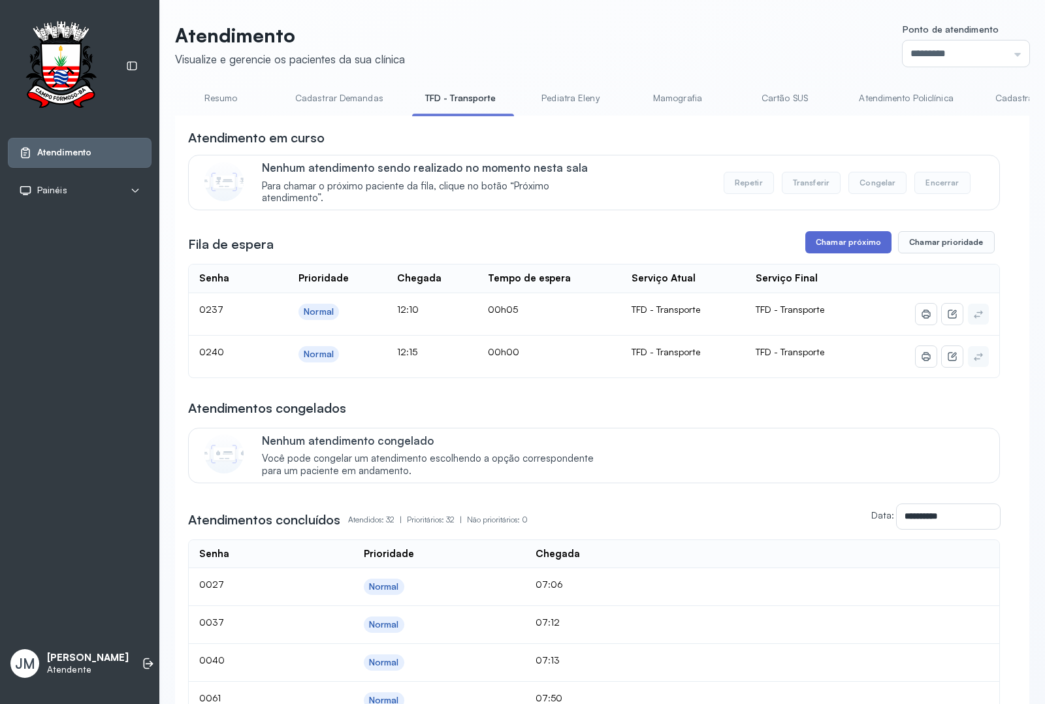
click at [834, 242] on button "Chamar próximo" at bounding box center [849, 242] width 86 height 22
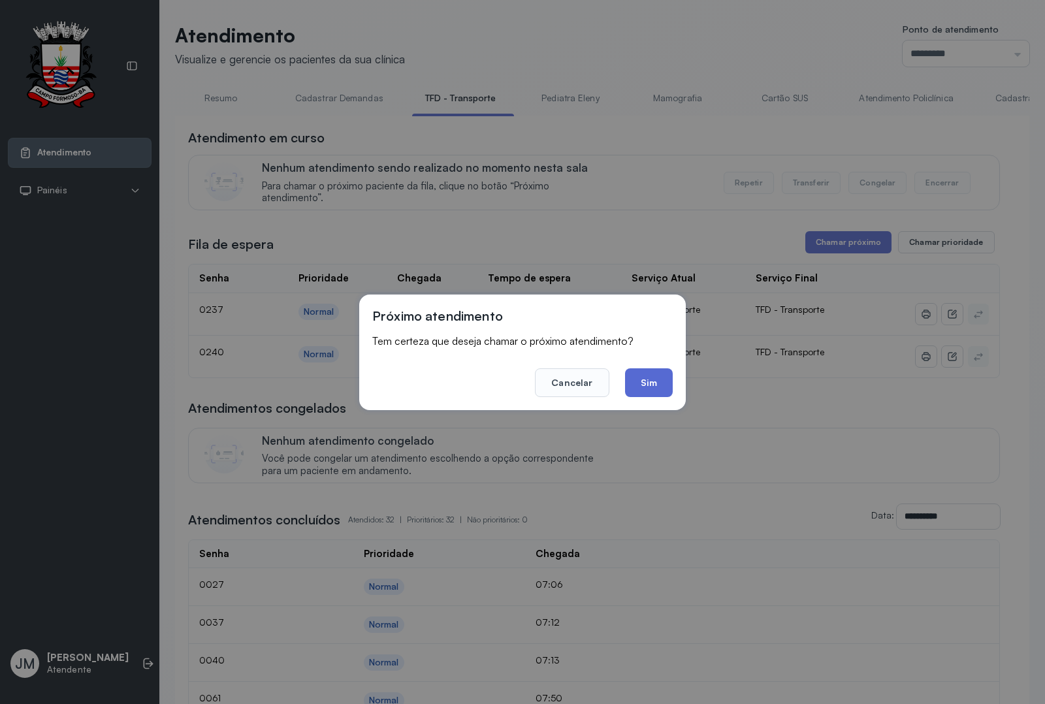
click at [644, 391] on button "Sim" at bounding box center [649, 383] width 48 height 29
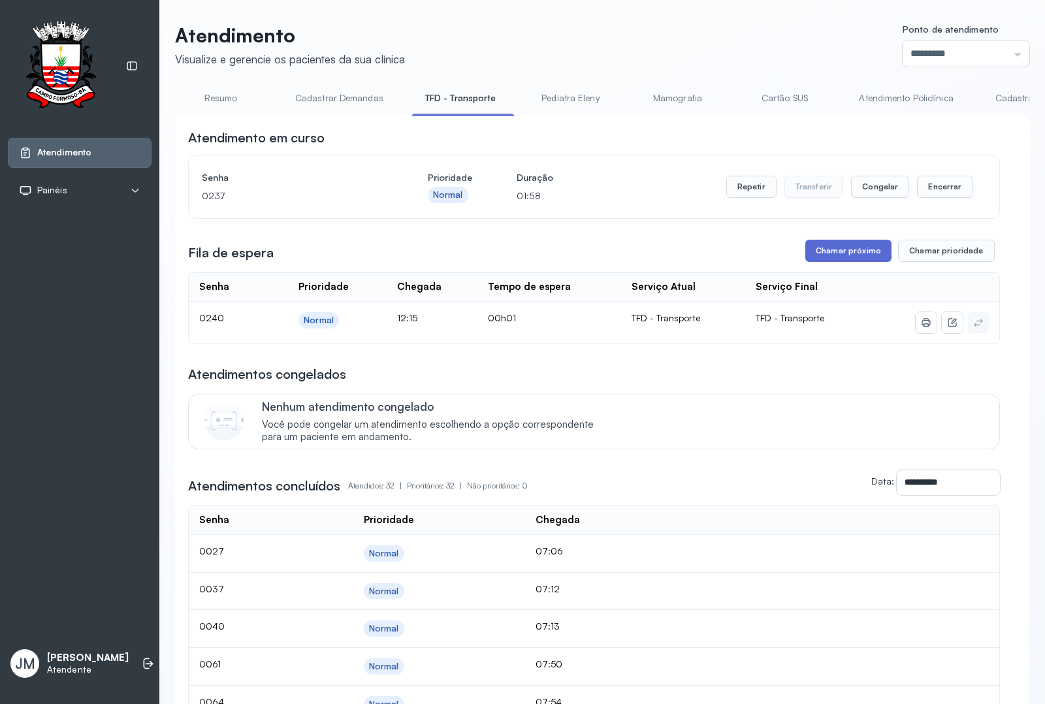
click at [853, 249] on button "Chamar próximo" at bounding box center [849, 251] width 86 height 22
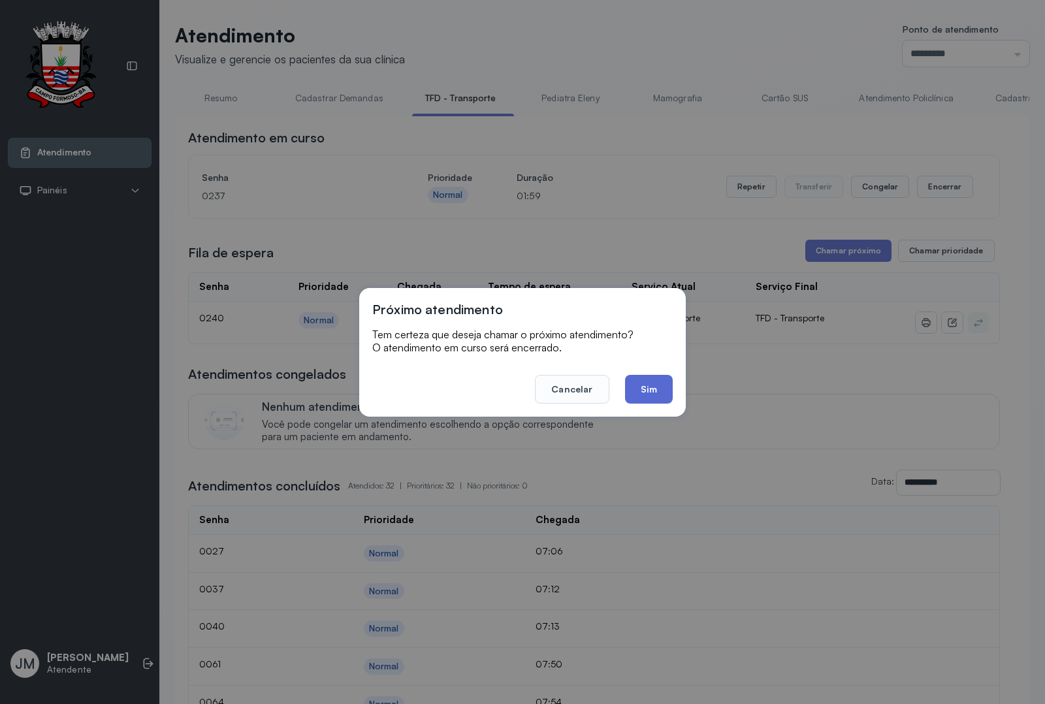
click at [648, 389] on button "Sim" at bounding box center [649, 389] width 48 height 29
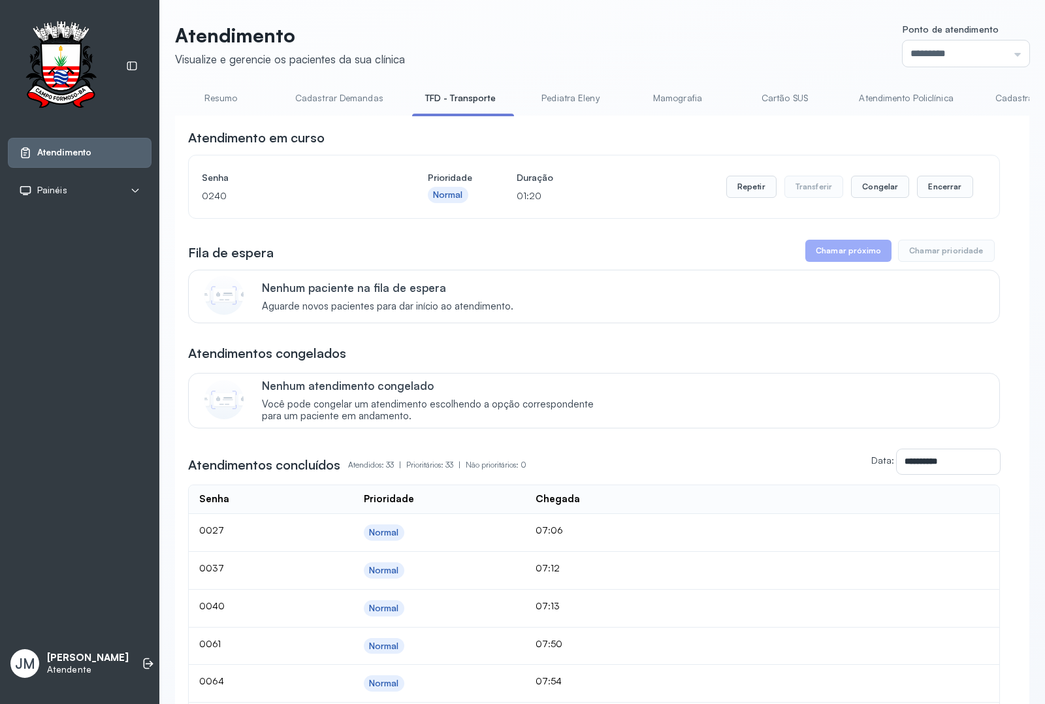
click at [223, 92] on link "Resumo" at bounding box center [220, 99] width 91 height 22
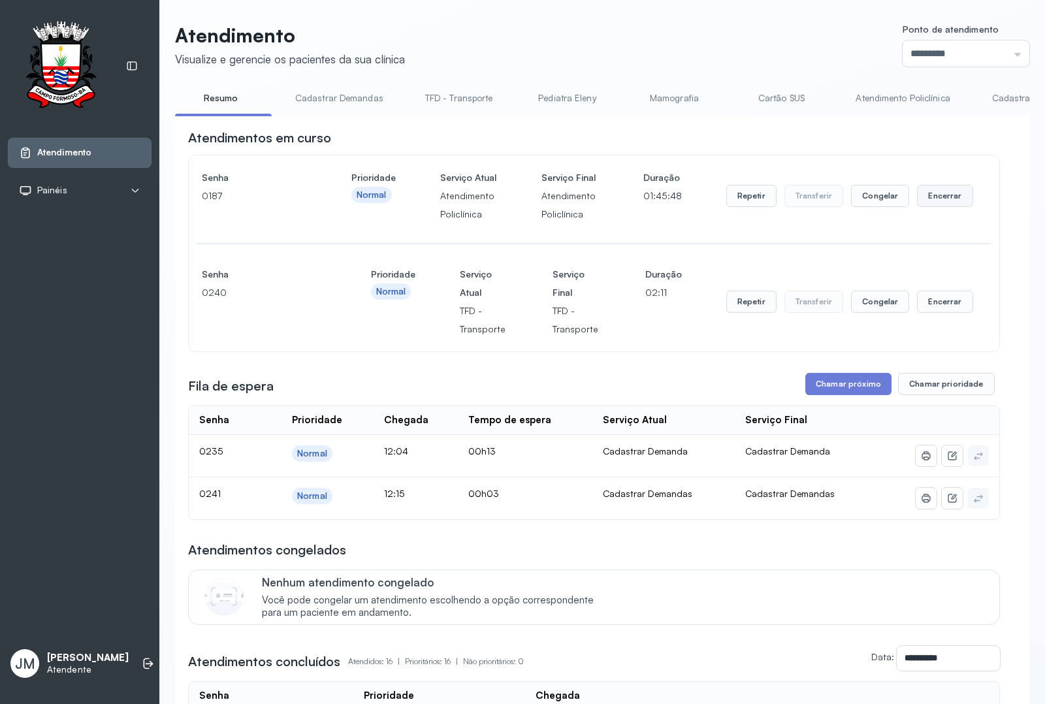
click at [935, 206] on button "Encerrar" at bounding box center [945, 196] width 56 height 22
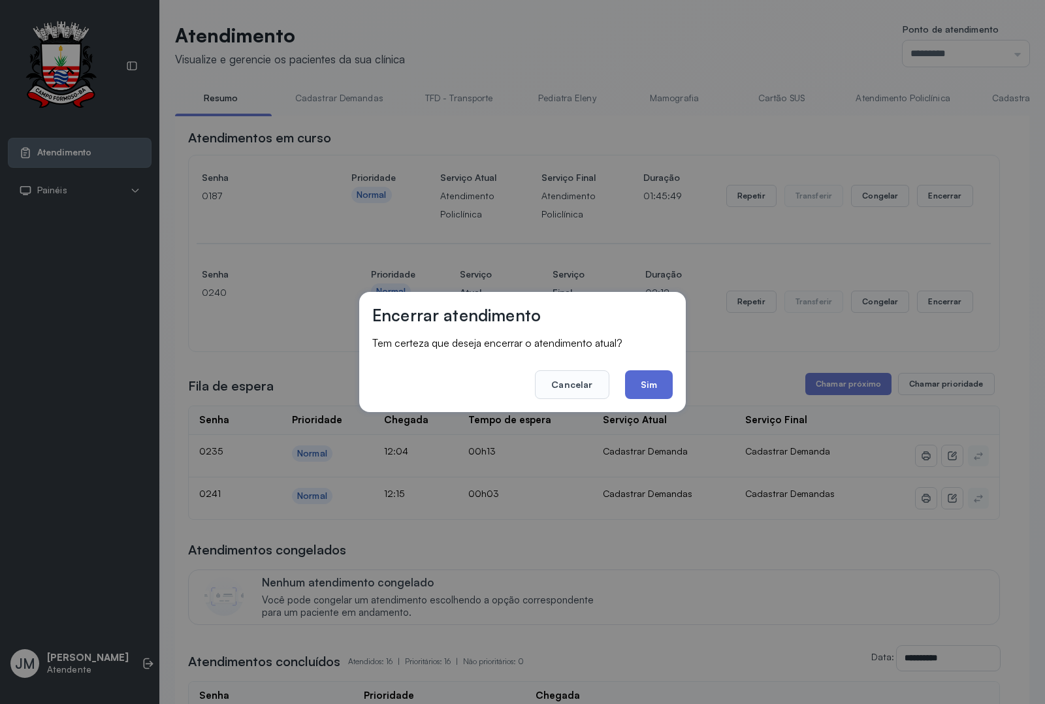
click at [632, 390] on button "Sim" at bounding box center [649, 384] width 48 height 29
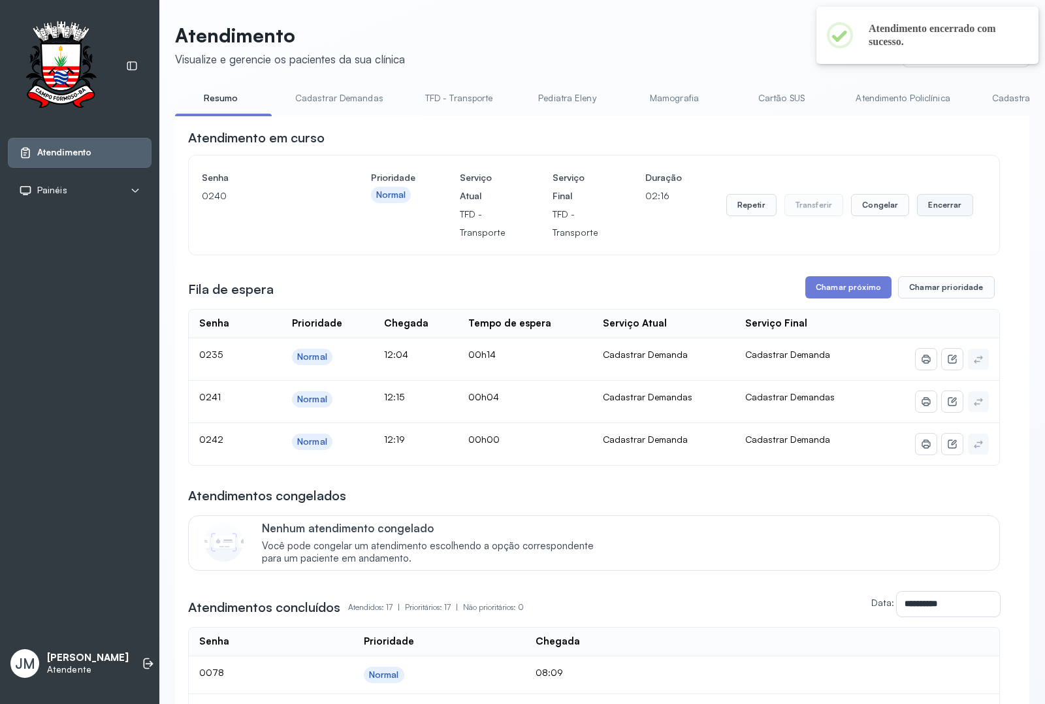
click at [938, 210] on button "Encerrar" at bounding box center [945, 205] width 56 height 22
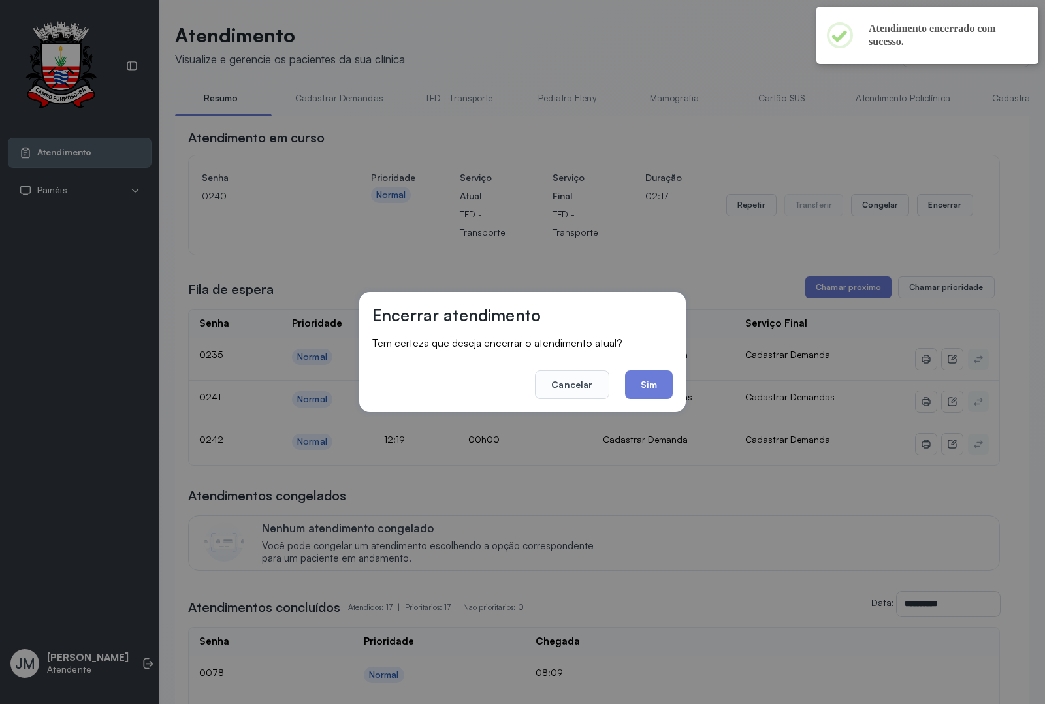
click at [657, 377] on button "Sim" at bounding box center [649, 384] width 48 height 29
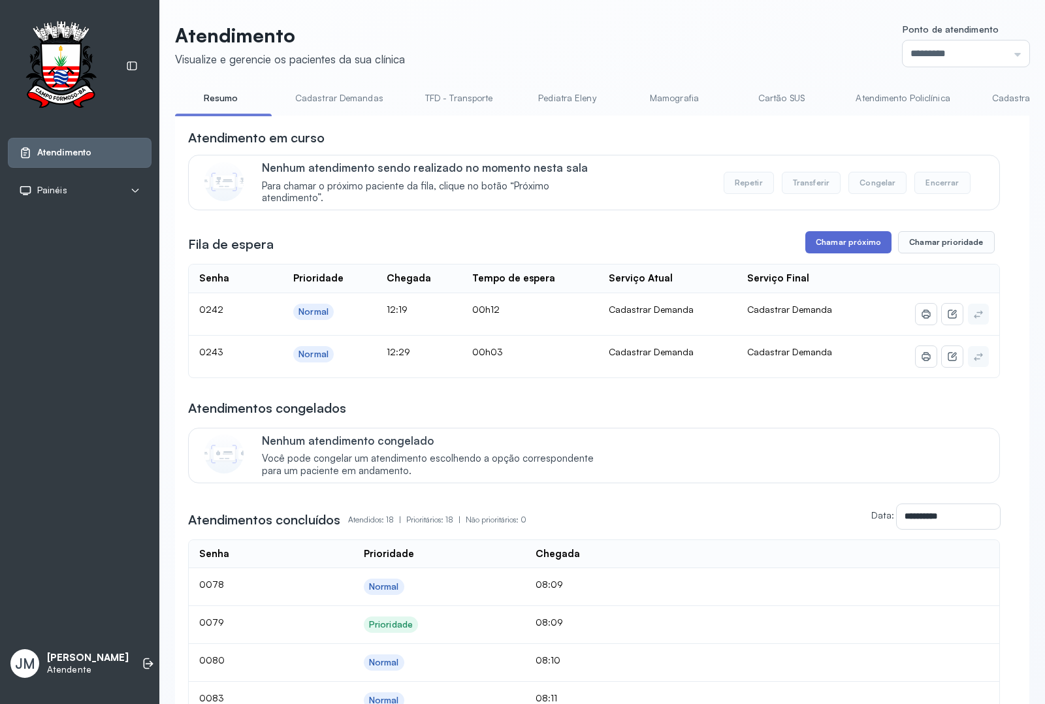
click at [827, 253] on button "Chamar próximo" at bounding box center [849, 242] width 86 height 22
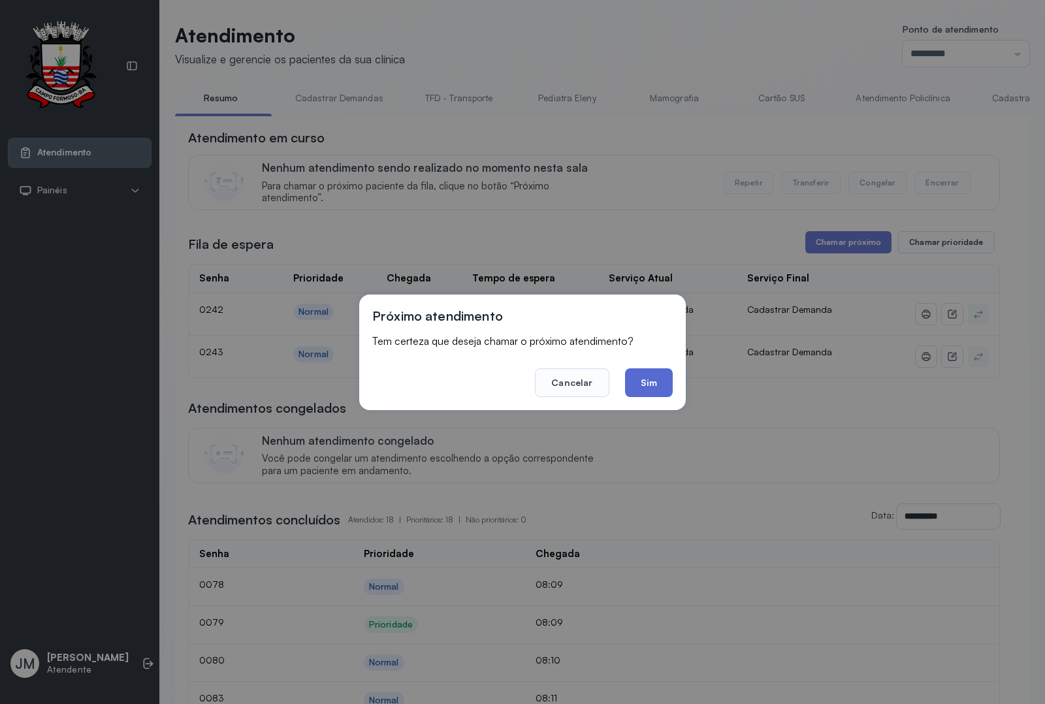
click at [657, 383] on button "Sim" at bounding box center [649, 383] width 48 height 29
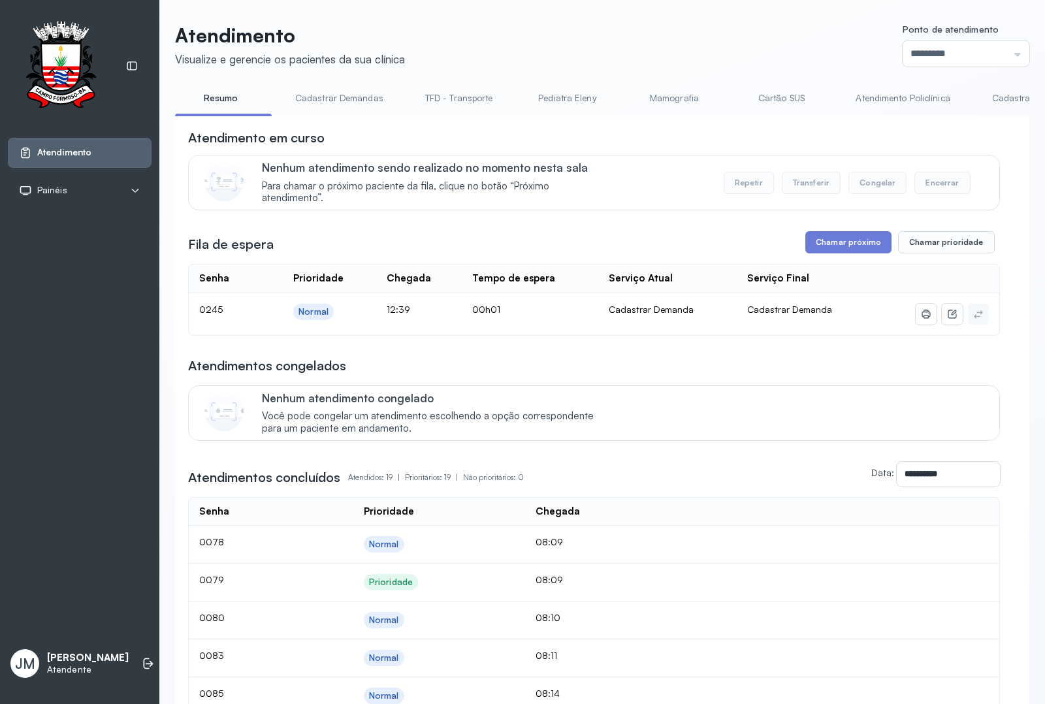
click at [474, 99] on link "TFD - Transporte" at bounding box center [459, 99] width 94 height 22
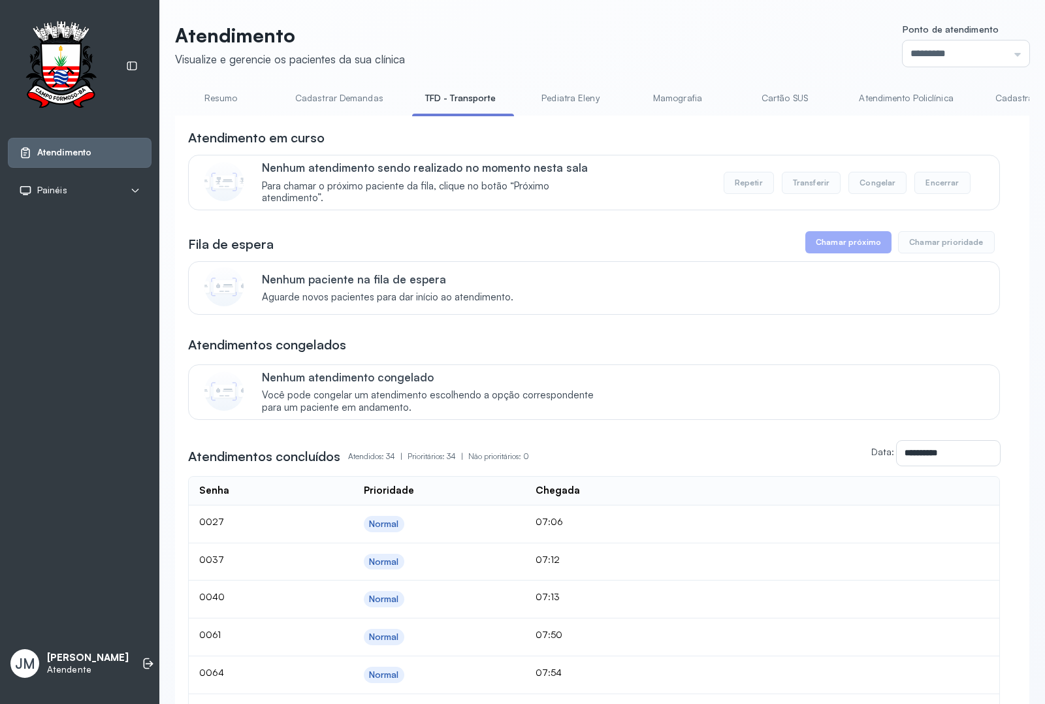
click at [227, 93] on link "Resumo" at bounding box center [220, 99] width 91 height 22
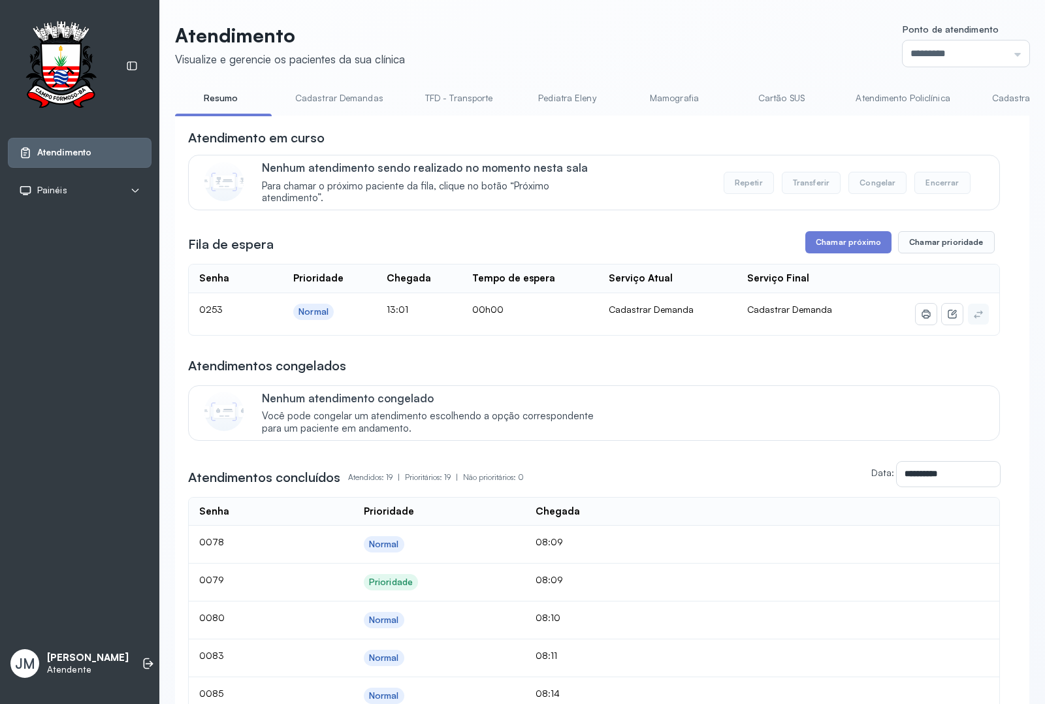
click at [478, 98] on link "TFD - Transporte" at bounding box center [459, 99] width 94 height 22
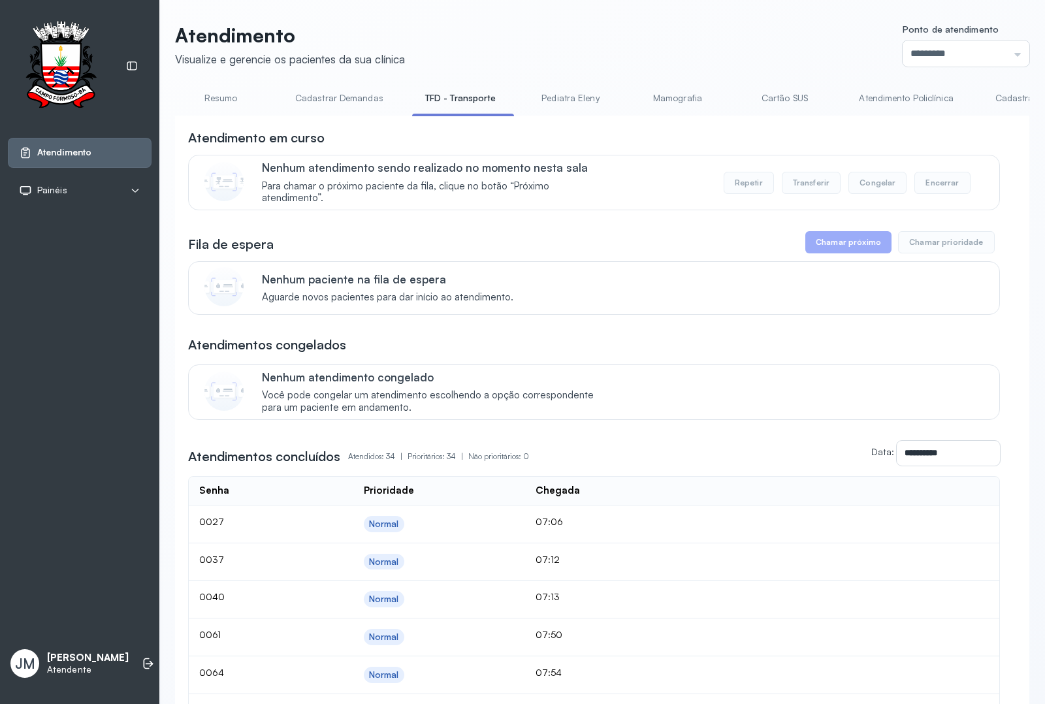
click at [220, 97] on link "Resumo" at bounding box center [220, 99] width 91 height 22
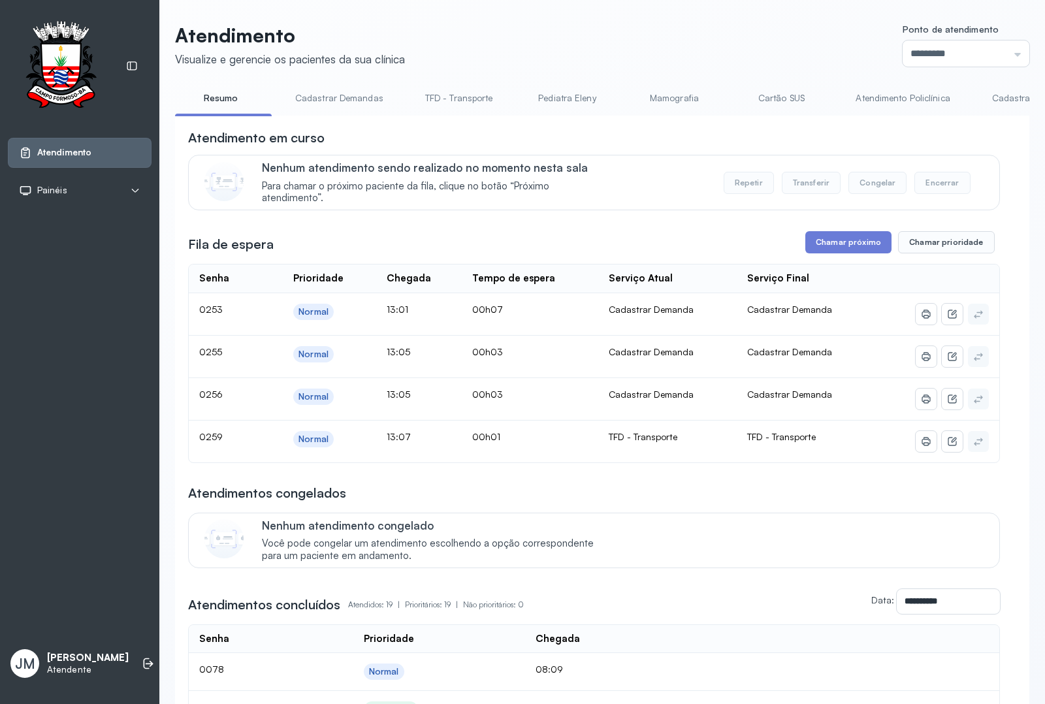
click at [451, 91] on link "TFD - Transporte" at bounding box center [459, 99] width 94 height 22
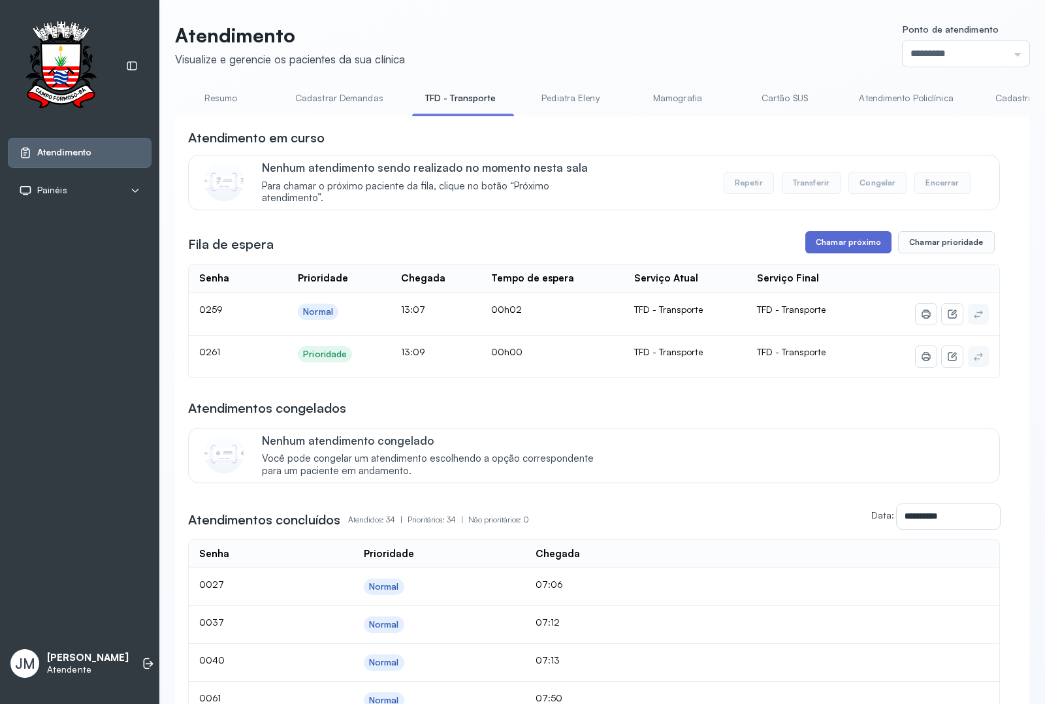
click at [844, 249] on button "Chamar próximo" at bounding box center [849, 242] width 86 height 22
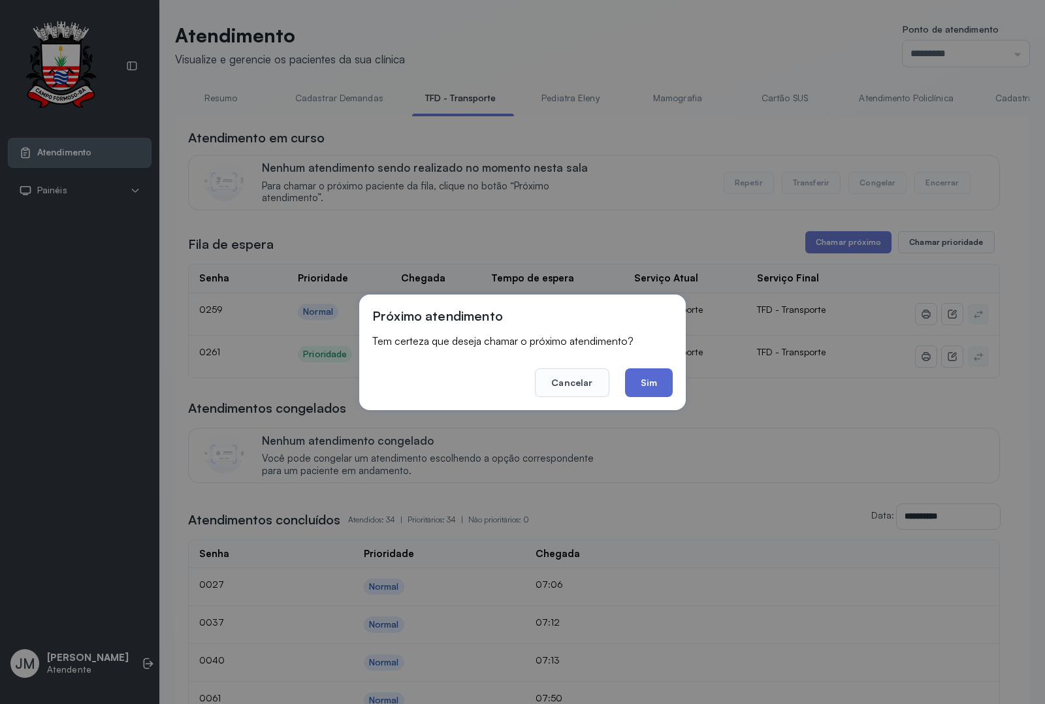
click at [641, 376] on button "Sim" at bounding box center [649, 383] width 48 height 29
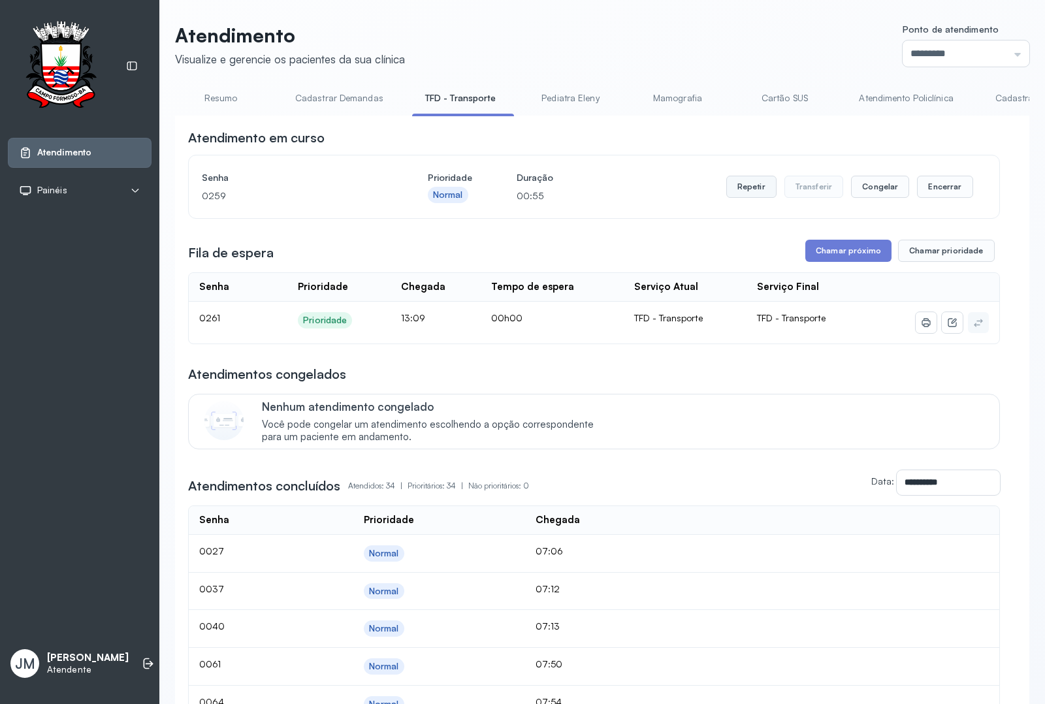
click at [736, 194] on button "Repetir" at bounding box center [752, 187] width 50 height 22
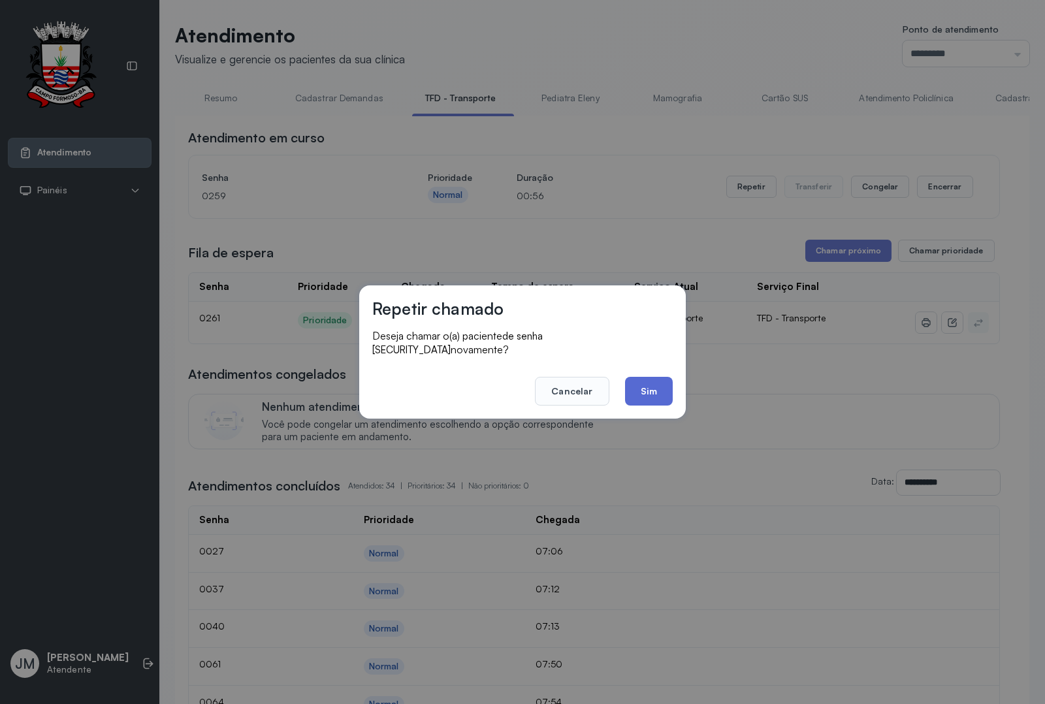
click at [641, 381] on button "Sim" at bounding box center [649, 391] width 48 height 29
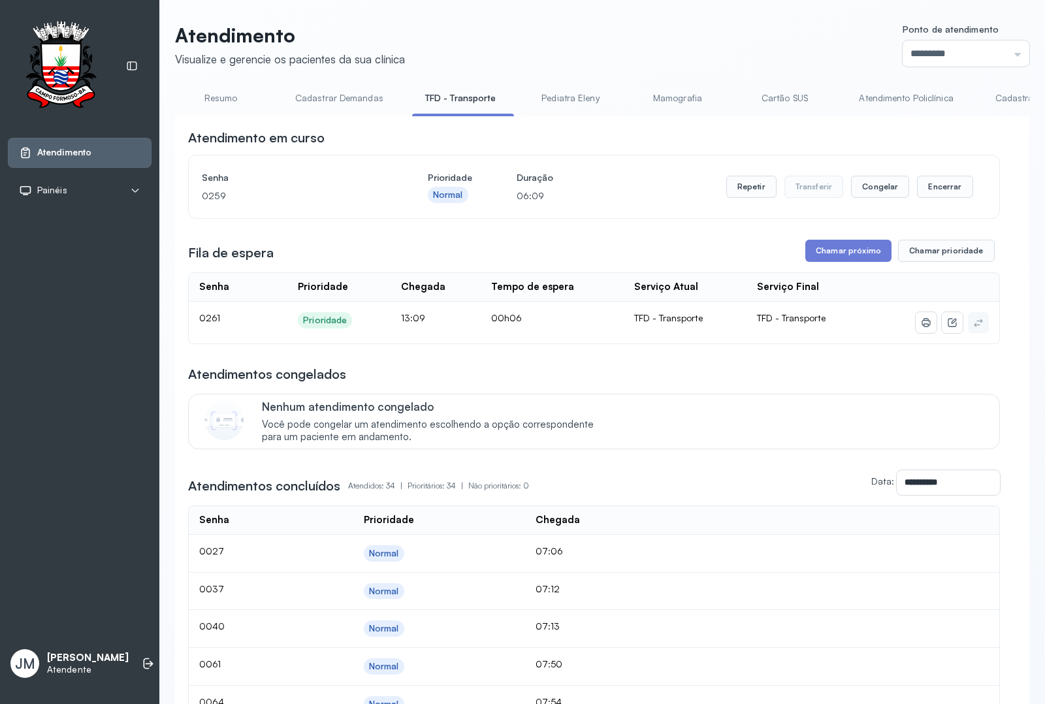
click at [216, 95] on link "Resumo" at bounding box center [220, 99] width 91 height 22
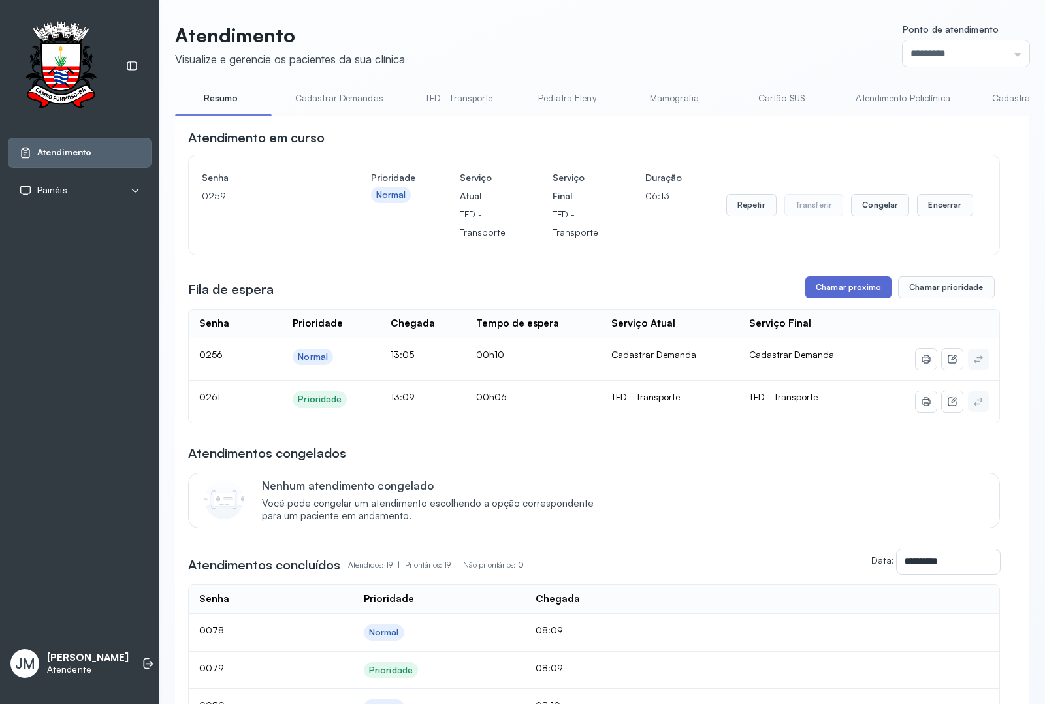
click at [840, 289] on button "Chamar próximo" at bounding box center [849, 287] width 86 height 22
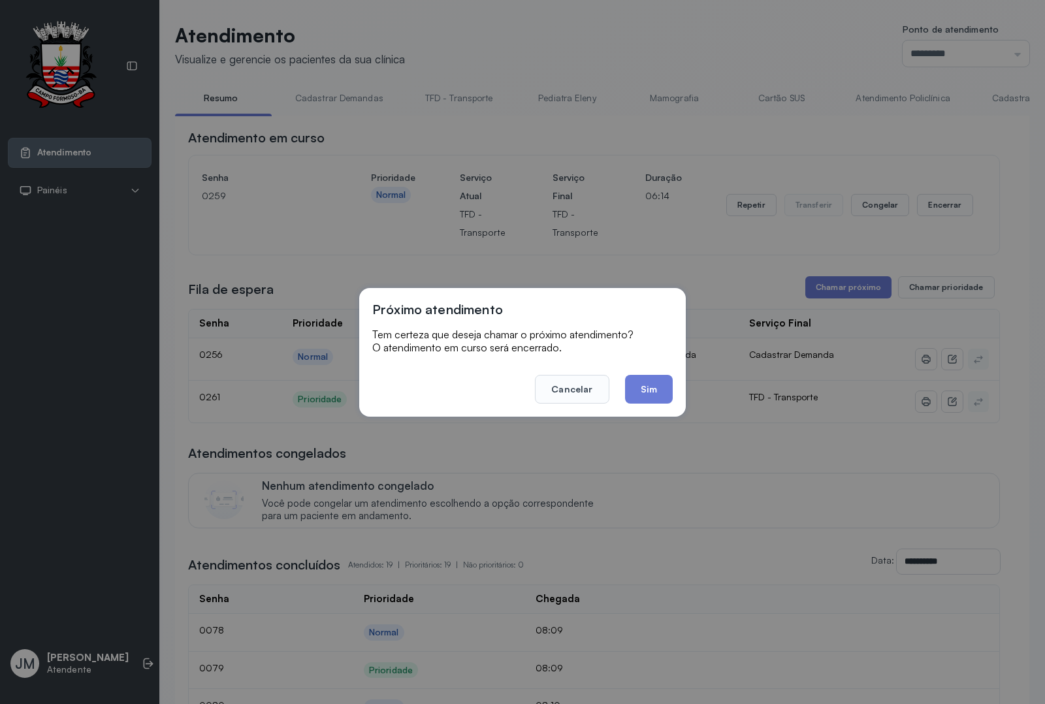
drag, startPoint x: 642, startPoint y: 389, endPoint x: 632, endPoint y: 393, distance: 10.3
click at [640, 391] on button "Sim" at bounding box center [649, 389] width 48 height 29
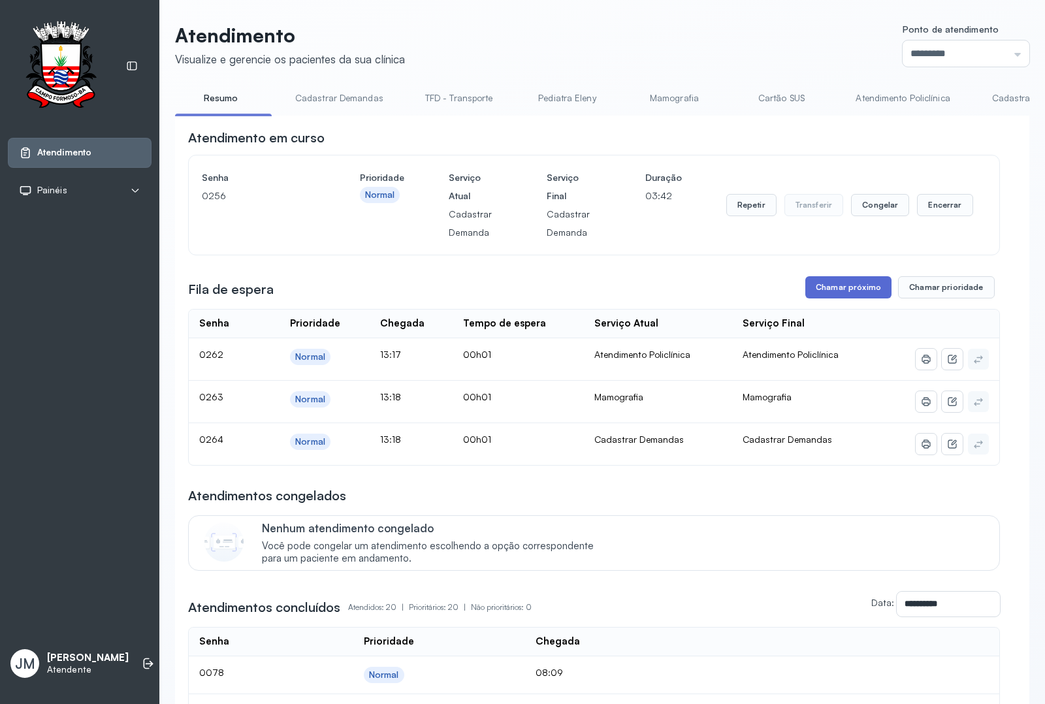
click at [834, 291] on button "Chamar próximo" at bounding box center [849, 287] width 86 height 22
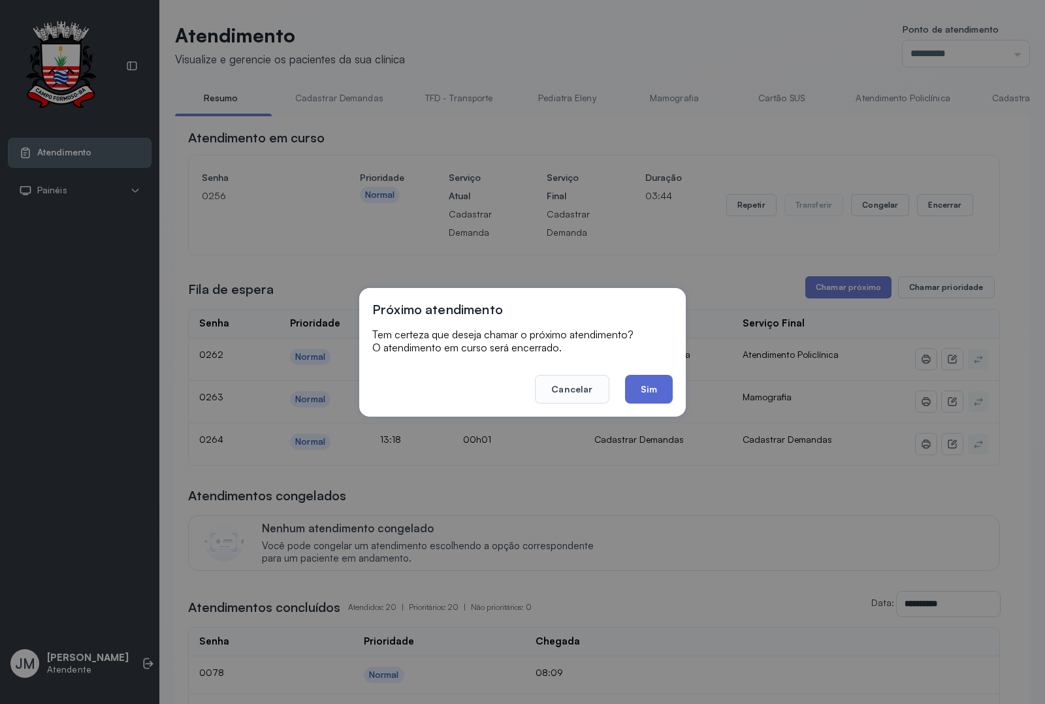
click at [644, 390] on button "Sim" at bounding box center [649, 389] width 48 height 29
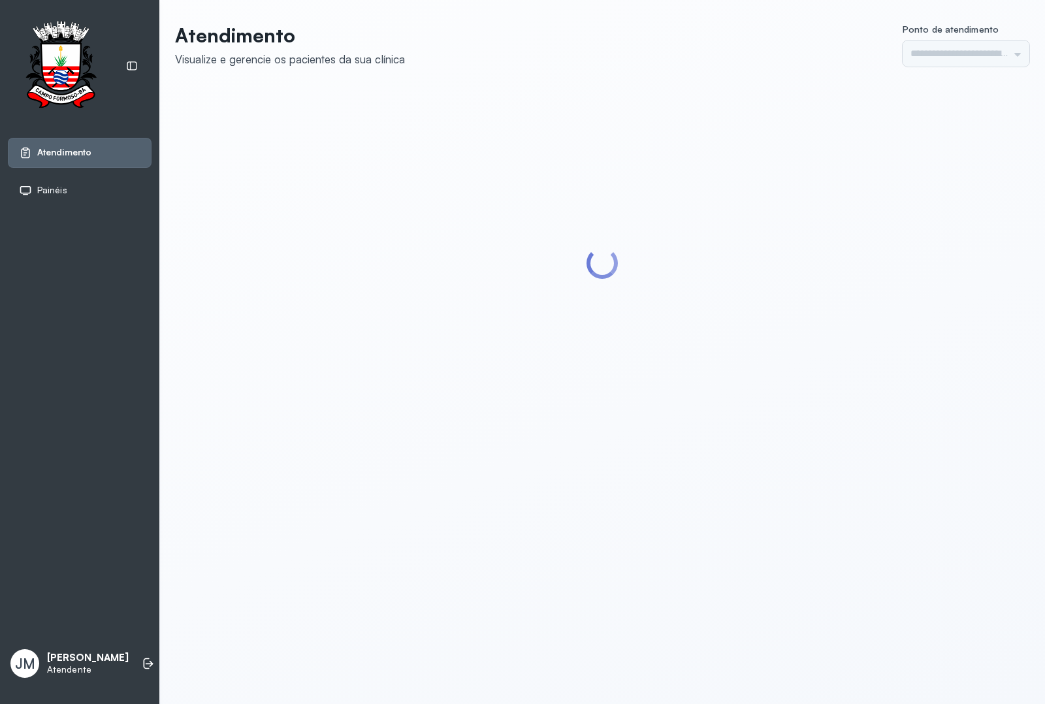
type input "*********"
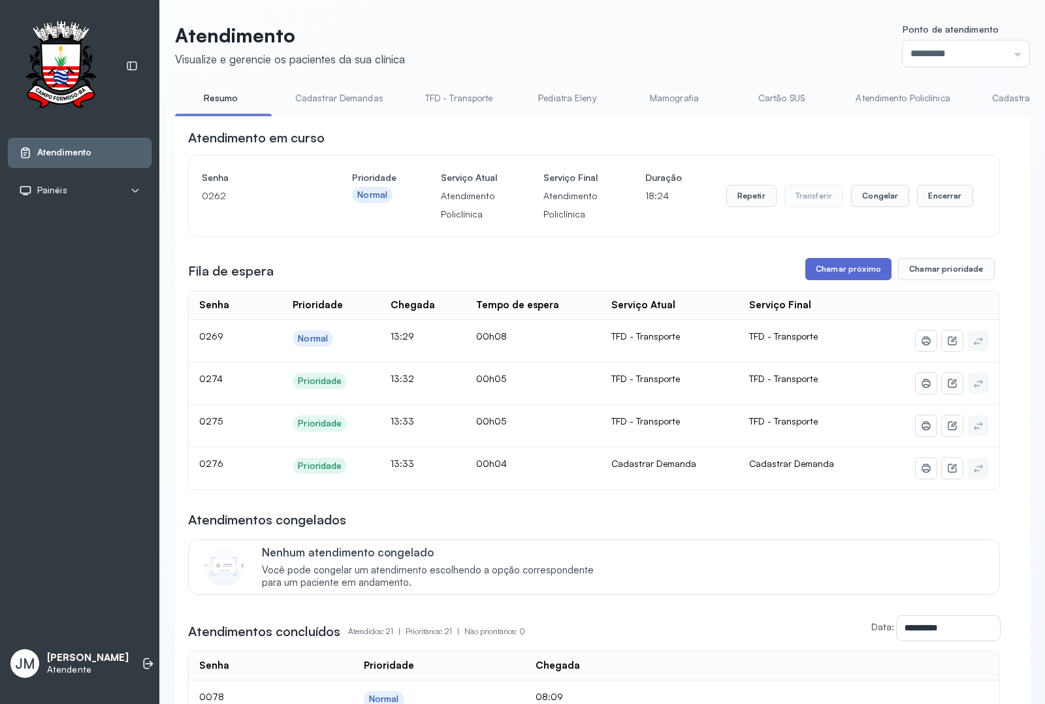
click at [861, 280] on button "Chamar próximo" at bounding box center [849, 269] width 86 height 22
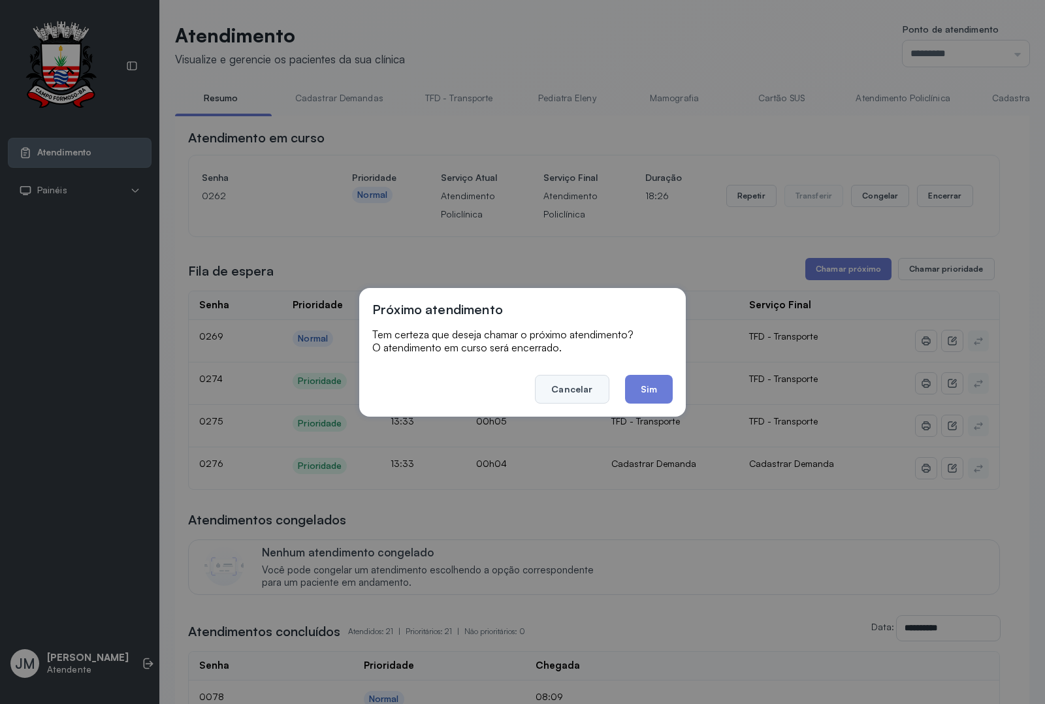
click at [559, 385] on button "Cancelar" at bounding box center [572, 389] width 74 height 29
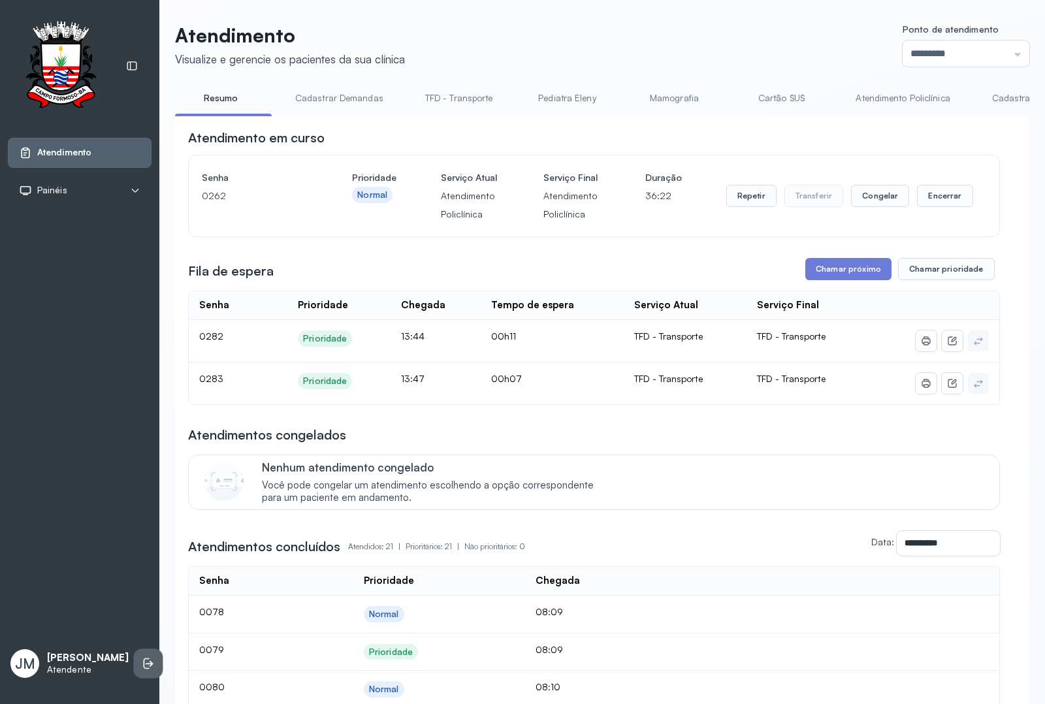
click at [134, 652] on li at bounding box center [148, 663] width 29 height 29
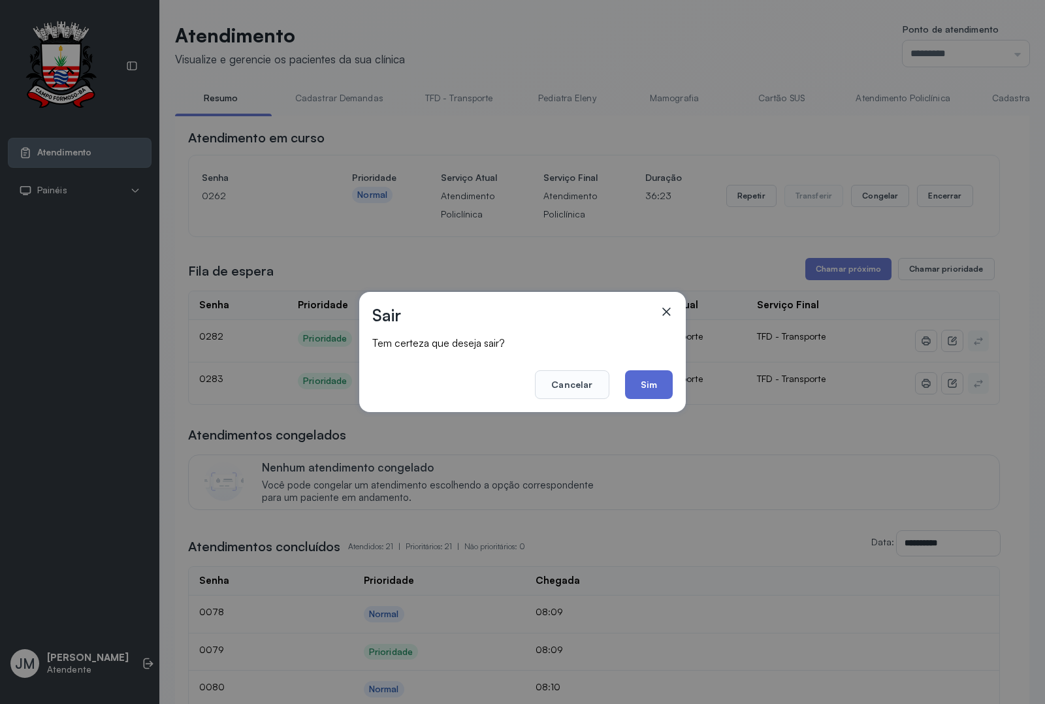
click at [648, 376] on button "Sim" at bounding box center [649, 384] width 48 height 29
